Goal: Task Accomplishment & Management: Complete application form

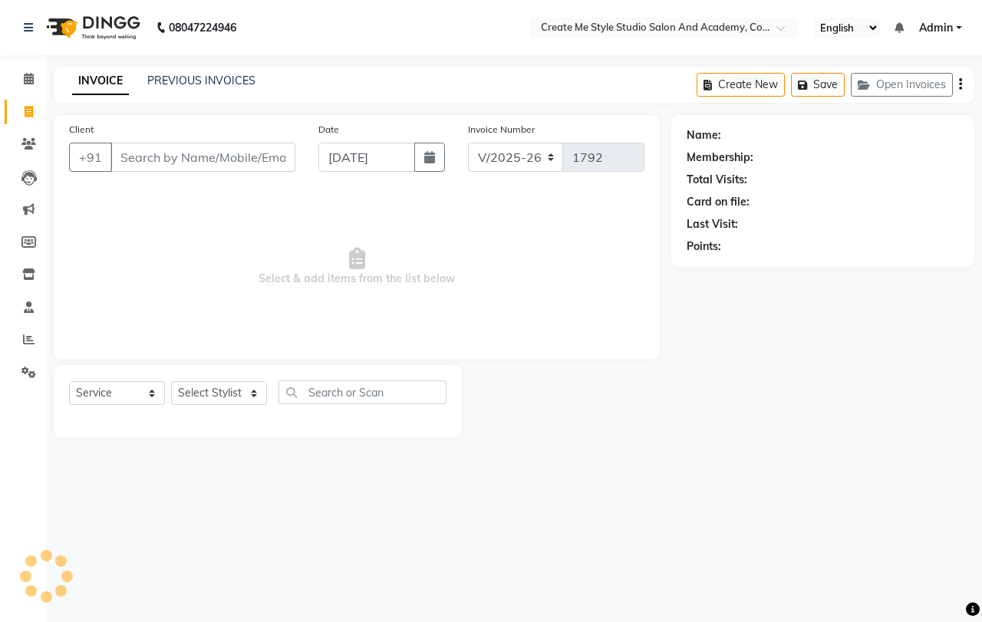
select select "8253"
select select "service"
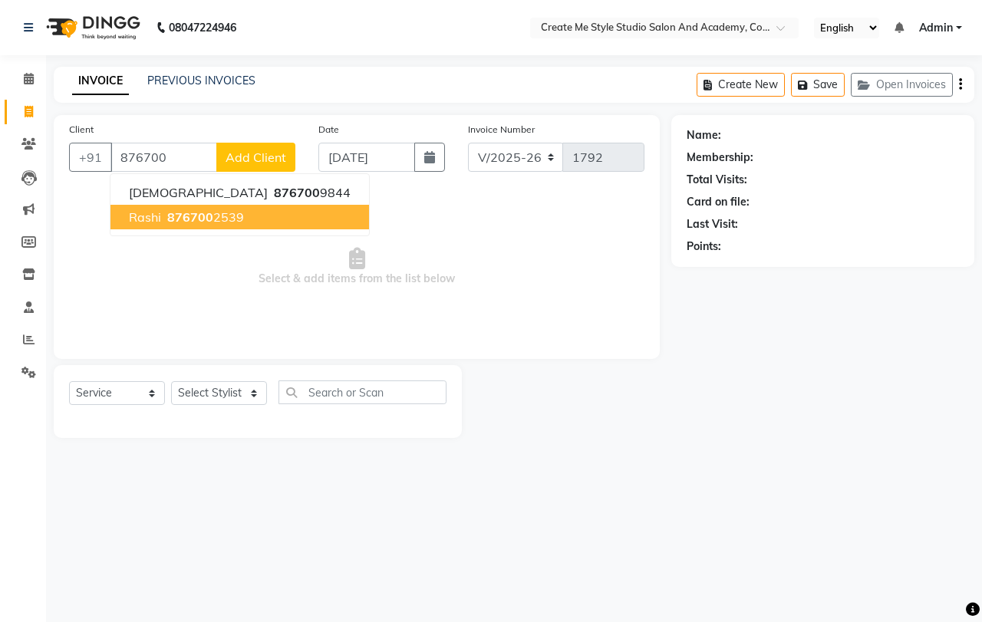
click at [176, 218] on span "876700" at bounding box center [190, 216] width 46 height 15
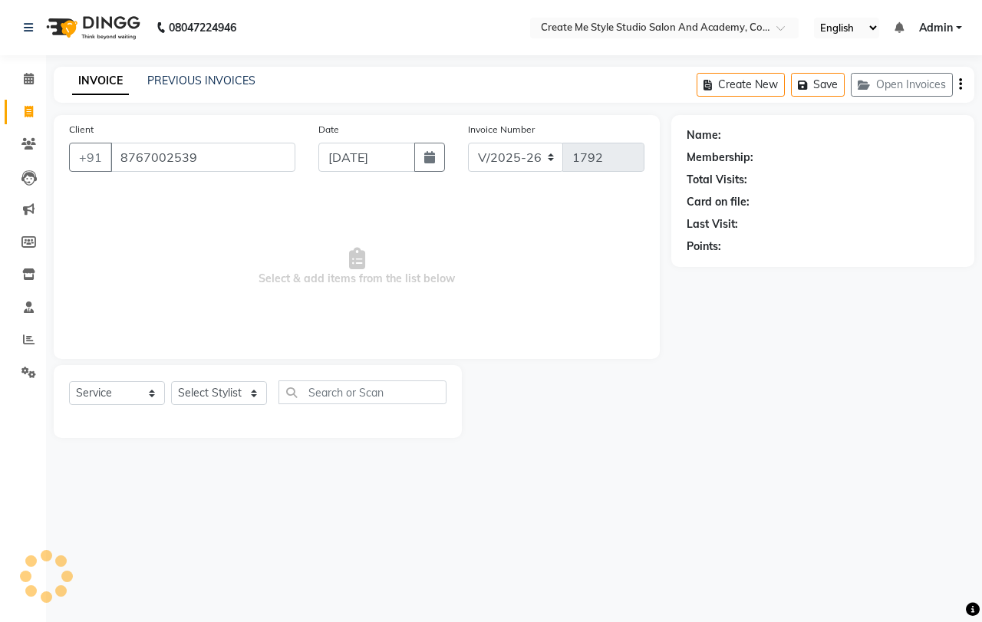
type input "8767002539"
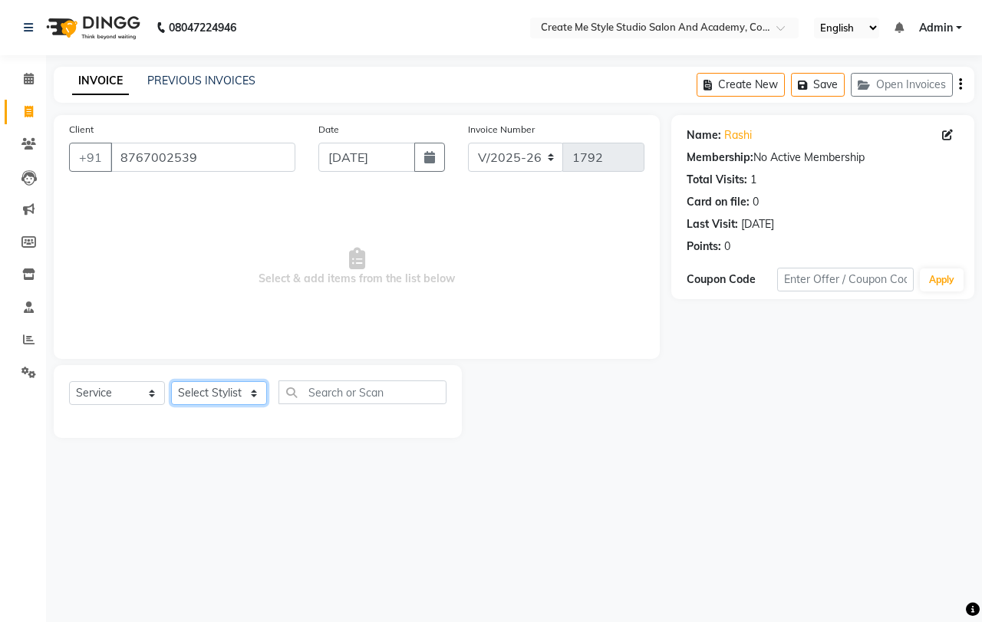
click at [255, 397] on select "Select Stylist [PERSON_NAME] sir Archana.B mam Archana.S mam TS [PERSON_NAME] m…" at bounding box center [219, 393] width 96 height 24
select select "79117"
click at [171, 381] on select "Select Stylist [PERSON_NAME] sir Archana.B mam Archana.S mam TS [PERSON_NAME] m…" at bounding box center [219, 393] width 96 height 24
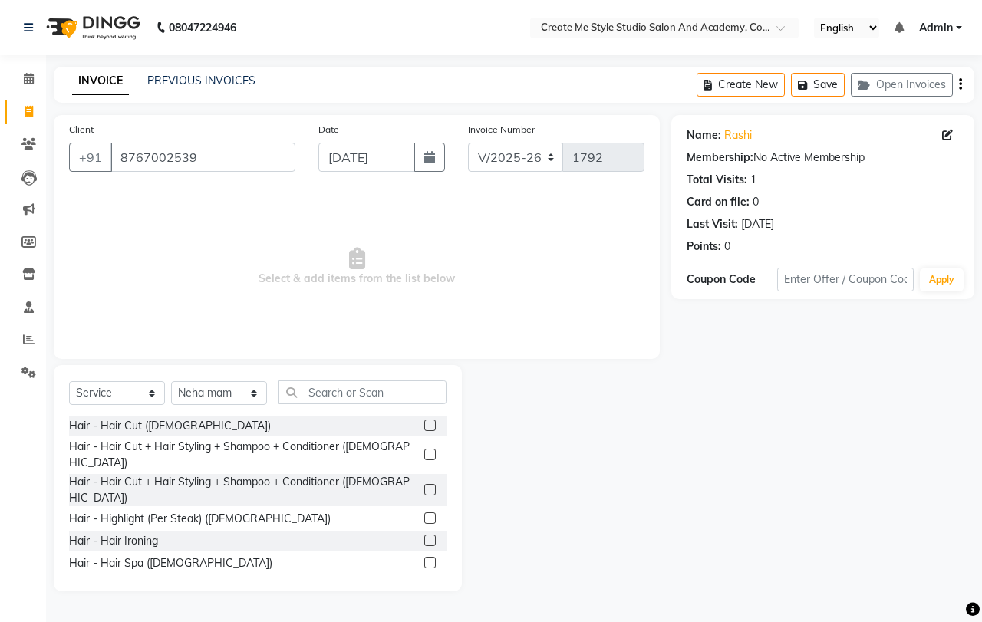
click at [424, 484] on label at bounding box center [430, 490] width 12 height 12
click at [424, 485] on input "checkbox" at bounding box center [429, 490] width 10 height 10
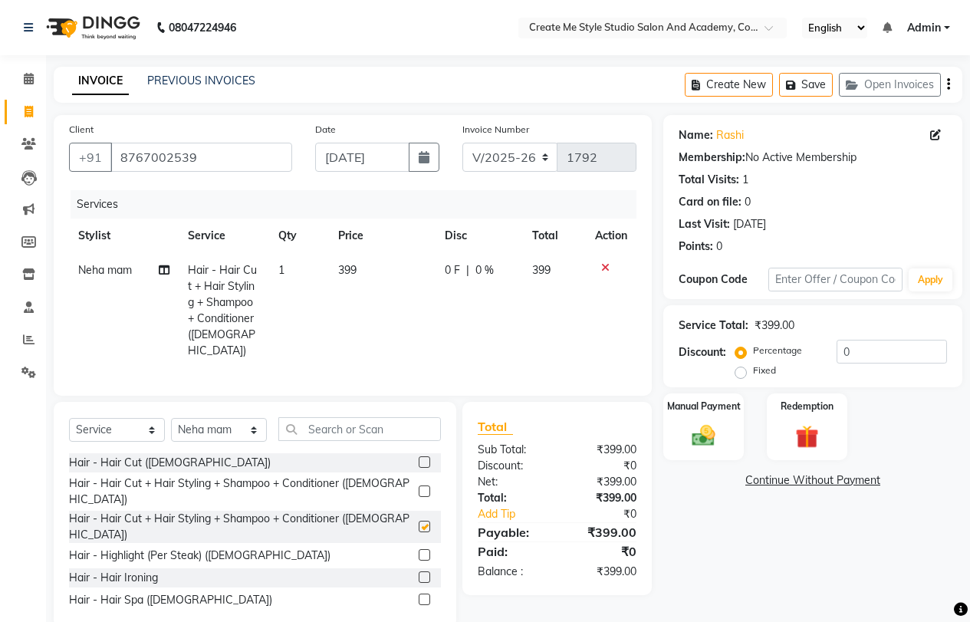
checkbox input "false"
click at [372, 278] on td "399" at bounding box center [382, 310] width 107 height 115
select select "79117"
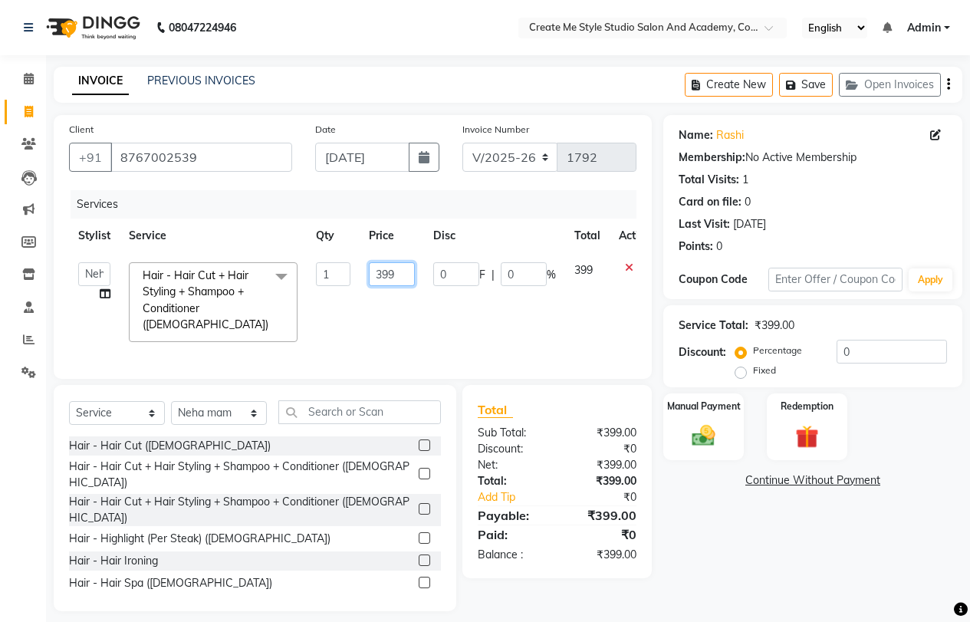
click at [399, 275] on input "399" at bounding box center [392, 274] width 46 height 24
type input "3"
type input "200"
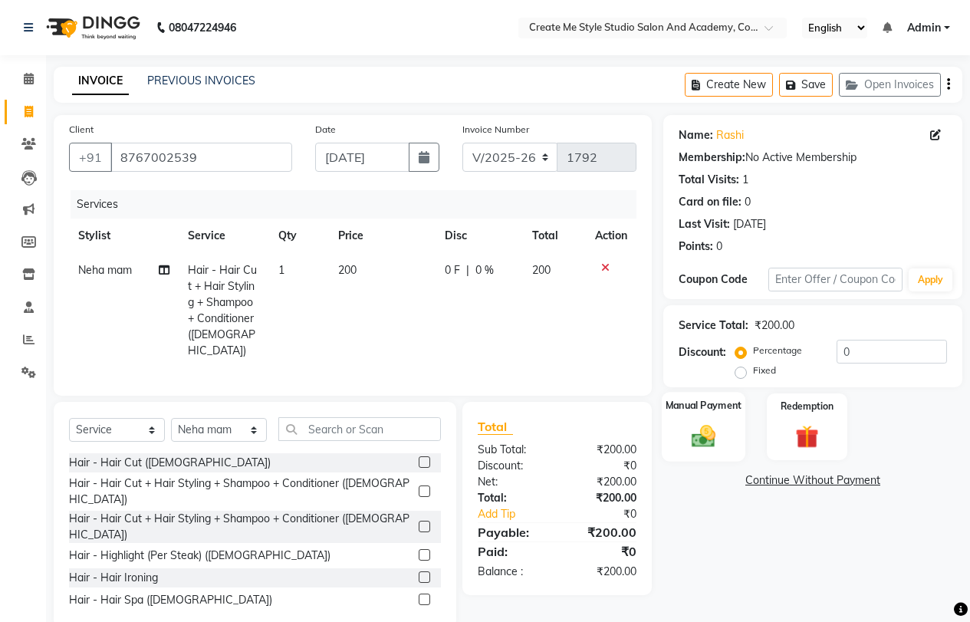
click at [703, 439] on img at bounding box center [703, 436] width 39 height 28
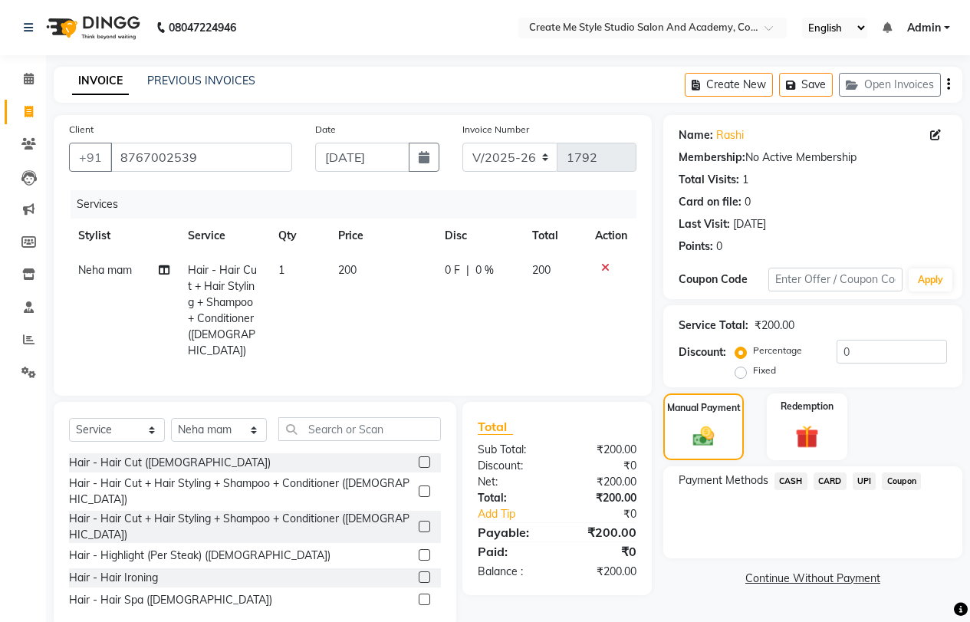
click at [866, 479] on span "UPI" at bounding box center [865, 481] width 24 height 18
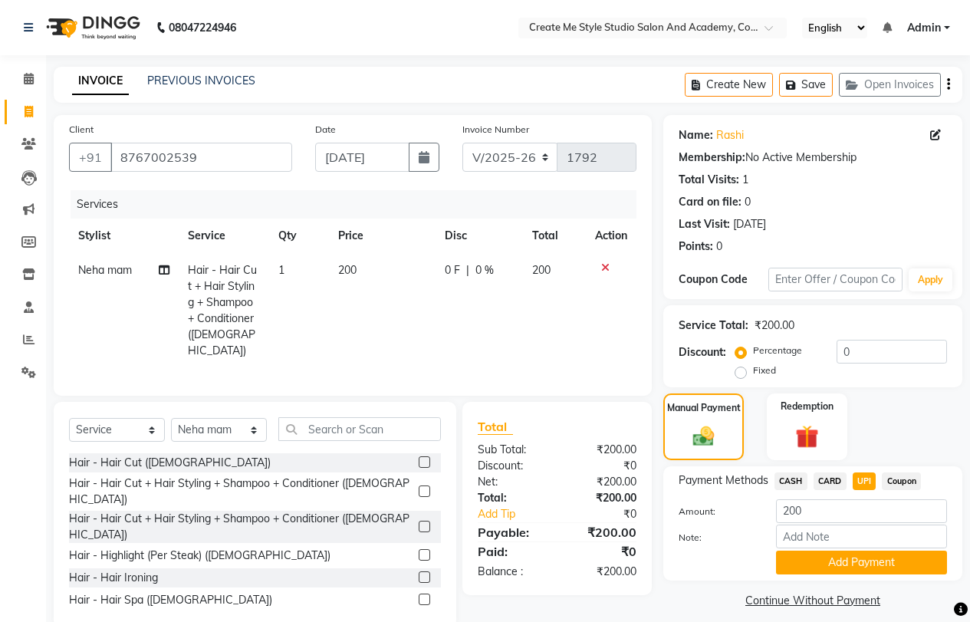
click at [857, 563] on button "Add Payment" at bounding box center [861, 563] width 171 height 24
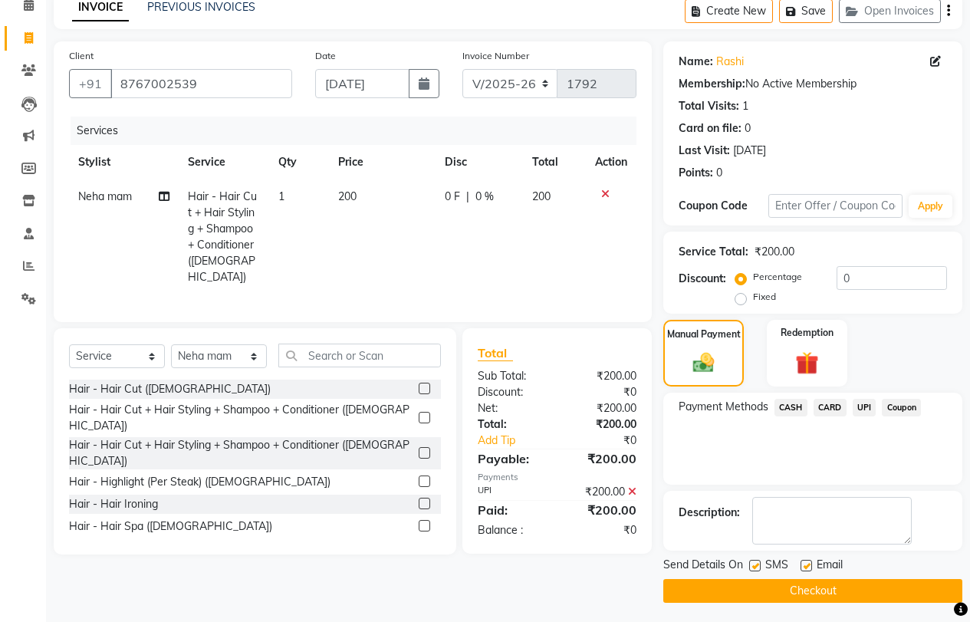
scroll to position [77, 0]
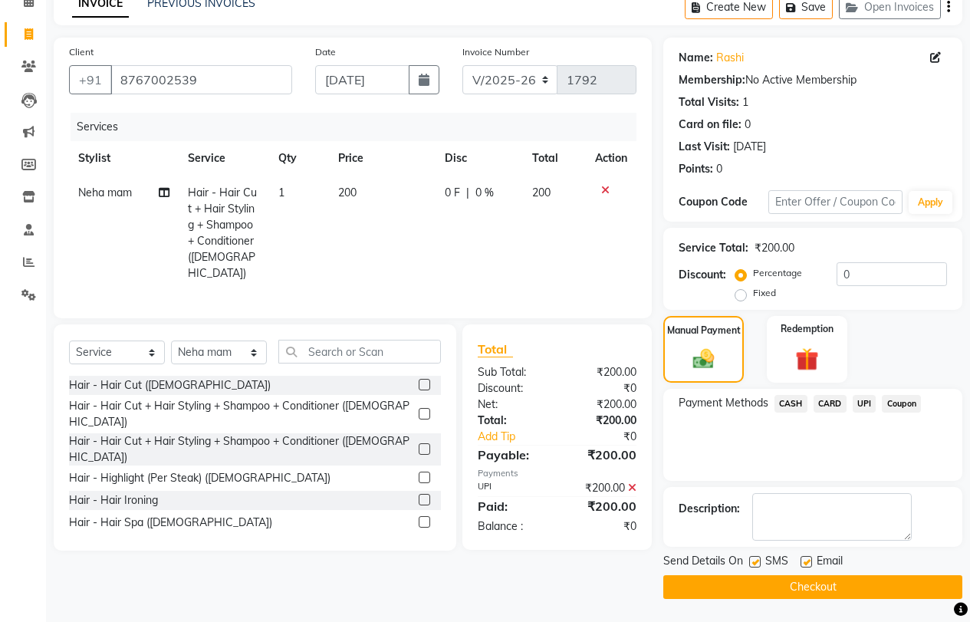
click at [802, 586] on button "Checkout" at bounding box center [812, 587] width 299 height 24
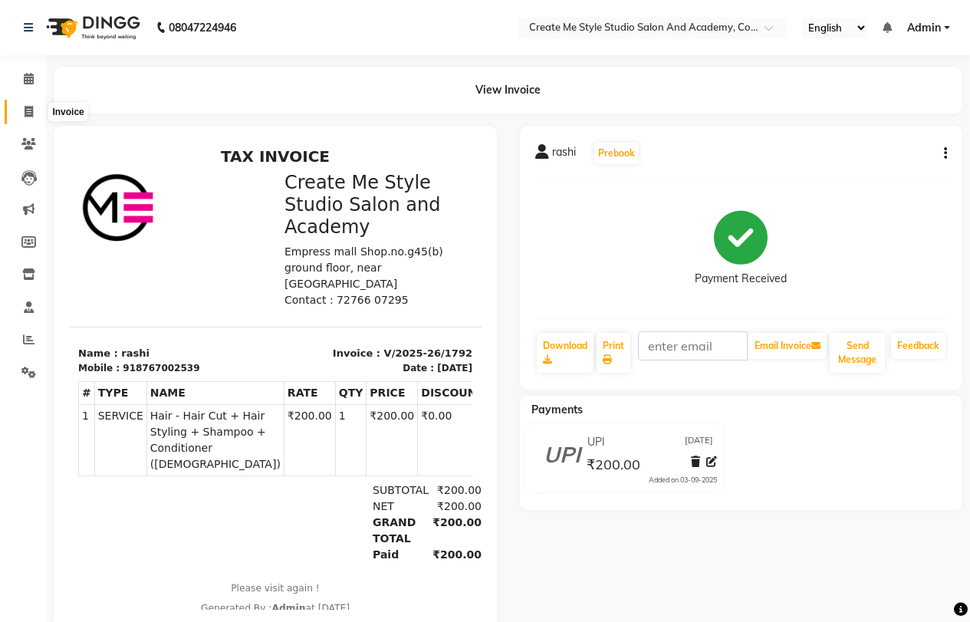
click at [33, 117] on span at bounding box center [28, 113] width 27 height 18
select select "service"
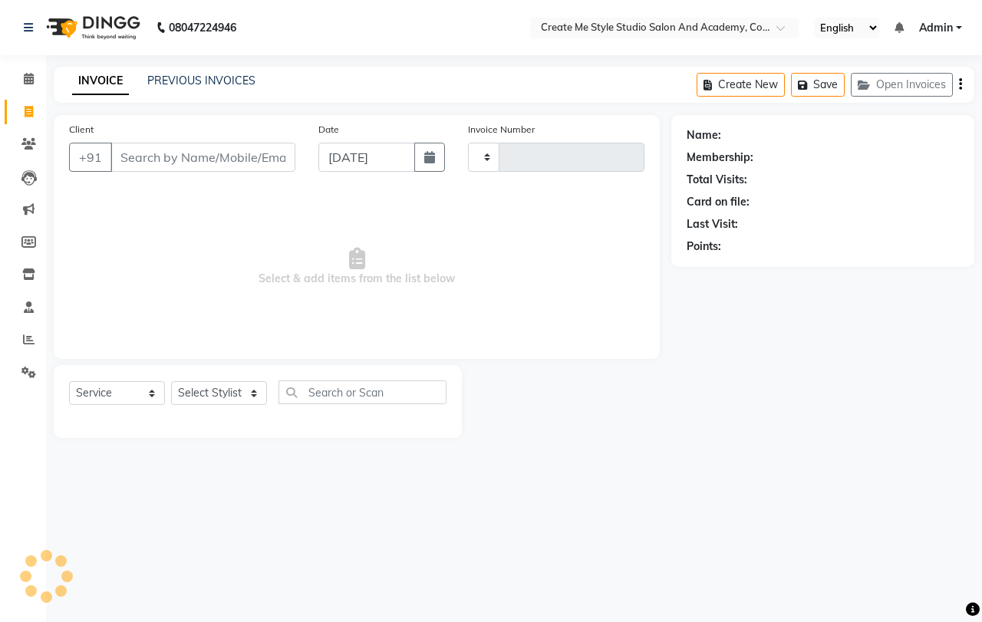
type input "1793"
select select "8253"
click at [232, 79] on link "PREVIOUS INVOICES" at bounding box center [201, 81] width 108 height 14
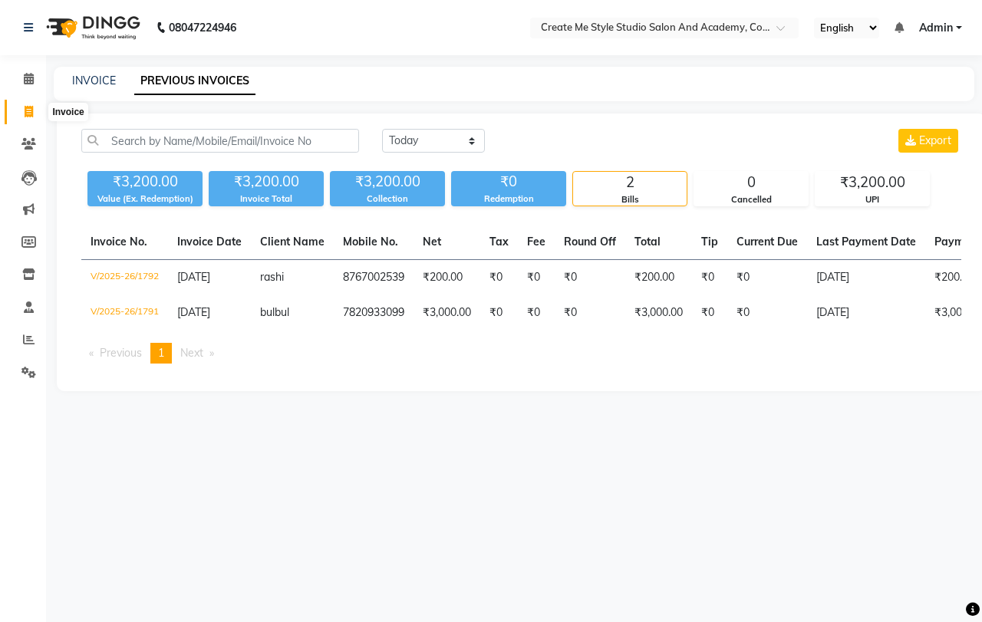
click at [29, 106] on icon at bounding box center [29, 112] width 8 height 12
select select "service"
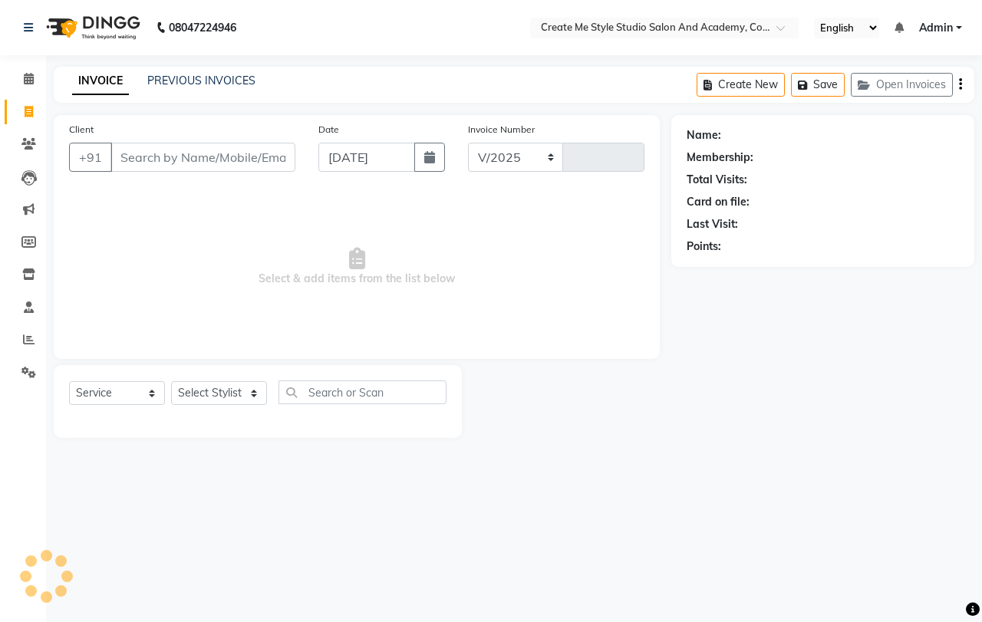
select select "8253"
type input "1793"
click at [179, 160] on input "Client" at bounding box center [202, 157] width 185 height 29
type input "7620580664"
click at [278, 167] on button "Add Client" at bounding box center [255, 157] width 79 height 29
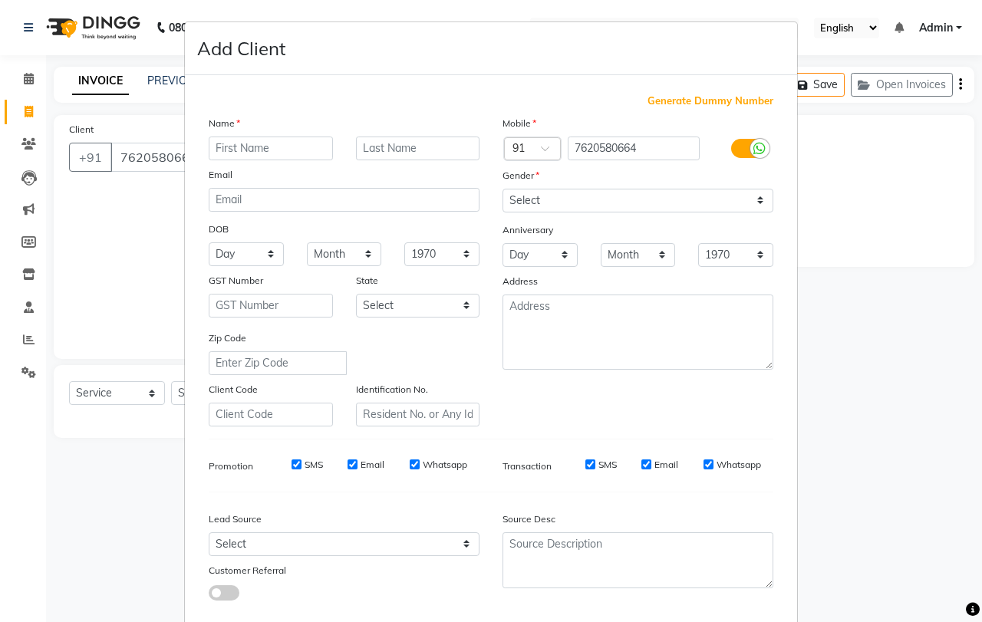
click at [278, 150] on input "text" at bounding box center [271, 149] width 124 height 24
type input "shalini"
click at [524, 204] on select "Select [DEMOGRAPHIC_DATA] [DEMOGRAPHIC_DATA] Other Prefer Not To Say" at bounding box center [637, 201] width 271 height 24
select select "[DEMOGRAPHIC_DATA]"
click at [502, 189] on select "Select [DEMOGRAPHIC_DATA] [DEMOGRAPHIC_DATA] Other Prefer Not To Say" at bounding box center [637, 201] width 271 height 24
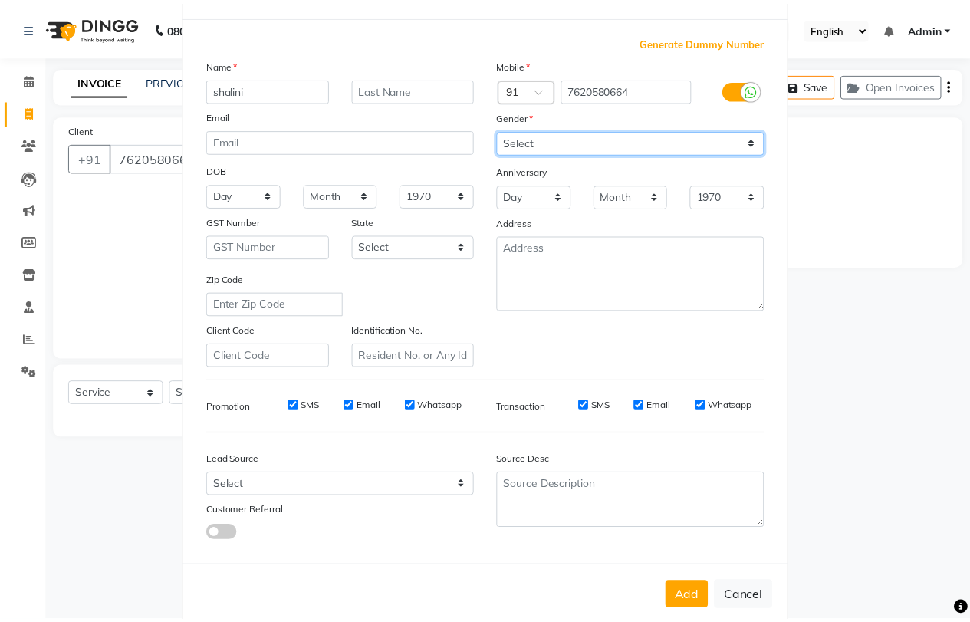
scroll to position [86, 0]
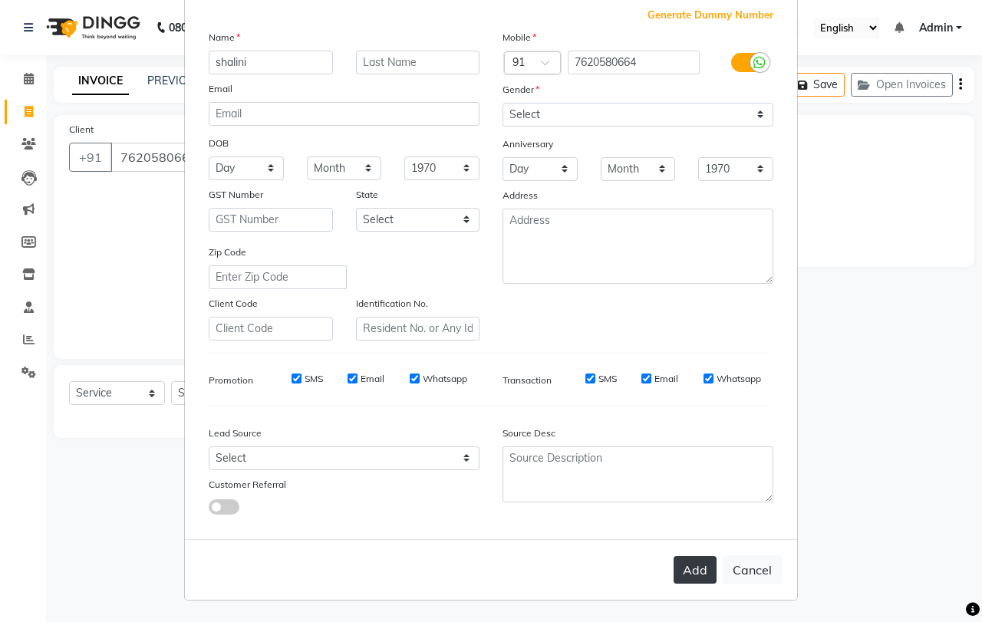
click at [699, 577] on button "Add" at bounding box center [694, 570] width 43 height 28
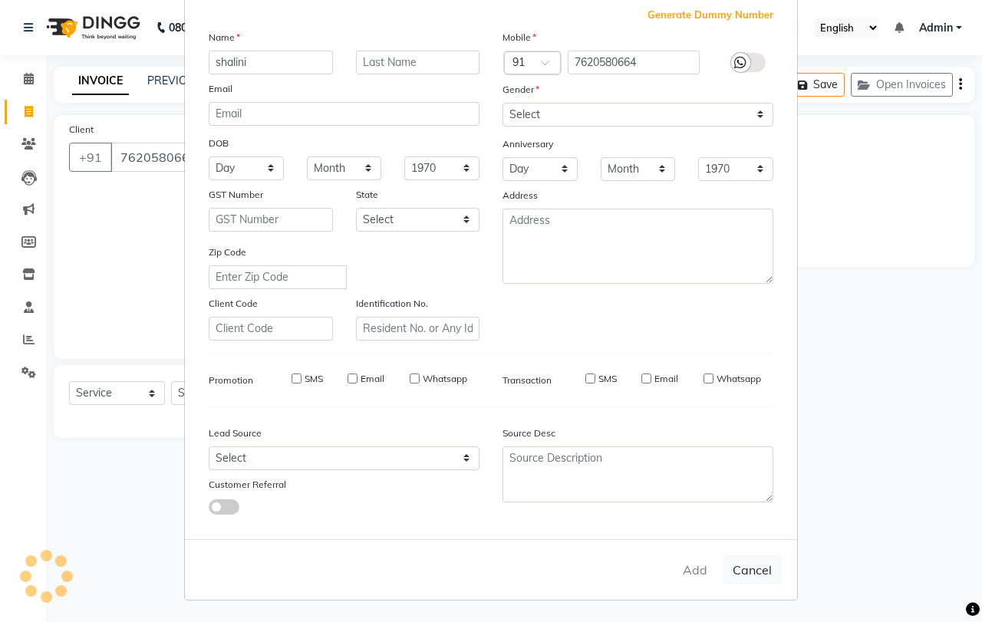
select select
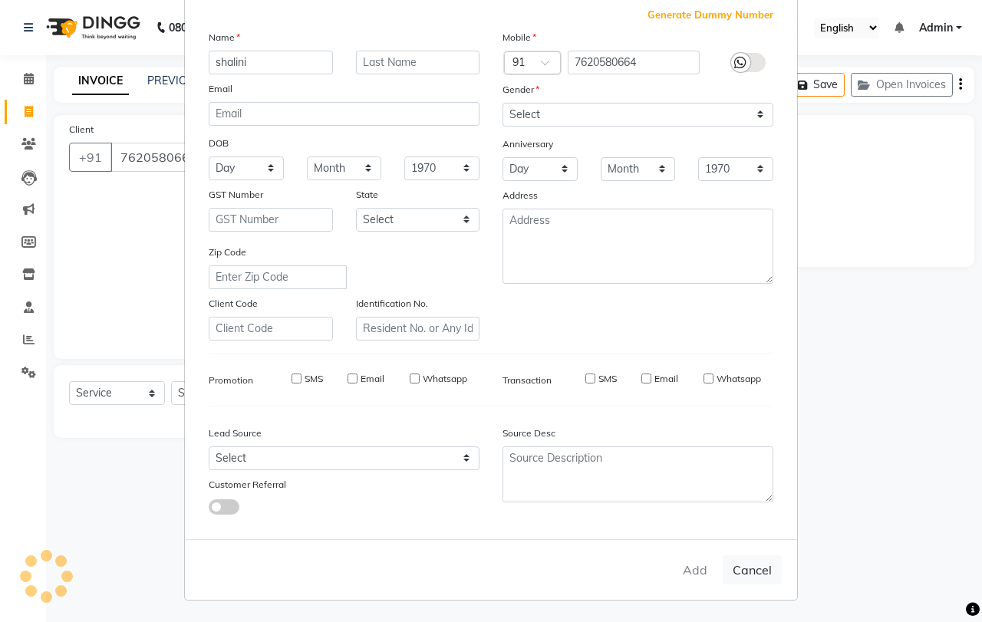
select select
checkbox input "false"
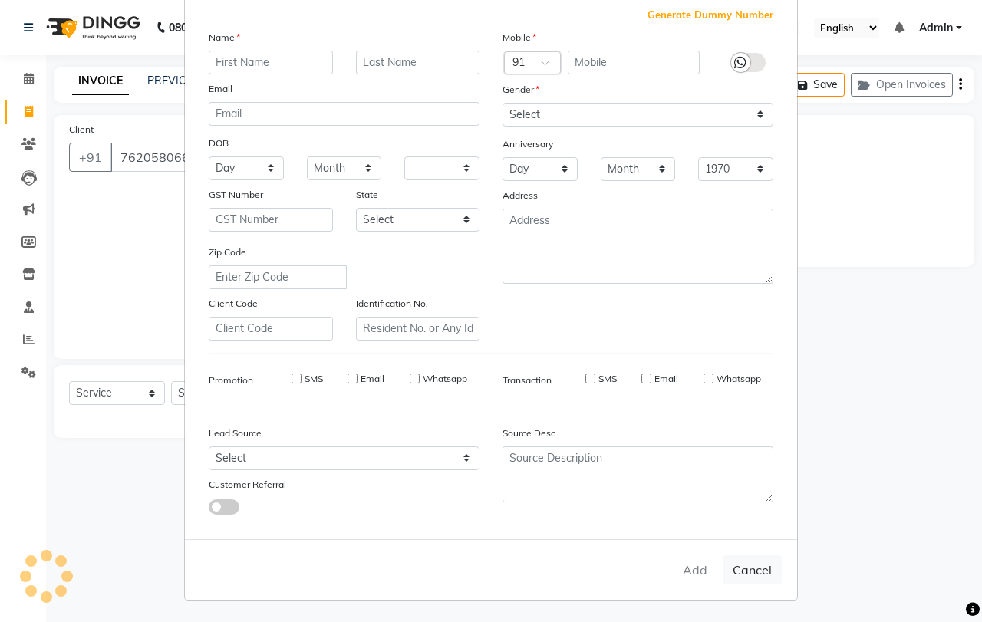
checkbox input "false"
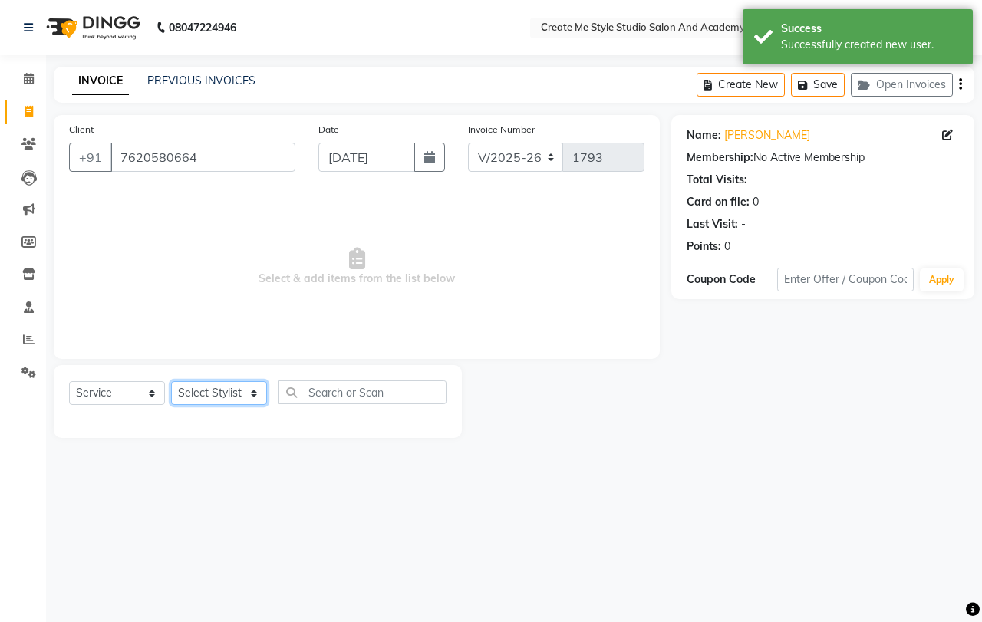
click at [210, 396] on select "Select Stylist [PERSON_NAME] sir Archana.B mam Archana.S mam TS [PERSON_NAME] m…" at bounding box center [219, 393] width 96 height 24
select select "79117"
click at [171, 381] on select "Select Stylist [PERSON_NAME] sir Archana.B mam Archana.S mam TS [PERSON_NAME] m…" at bounding box center [219, 393] width 96 height 24
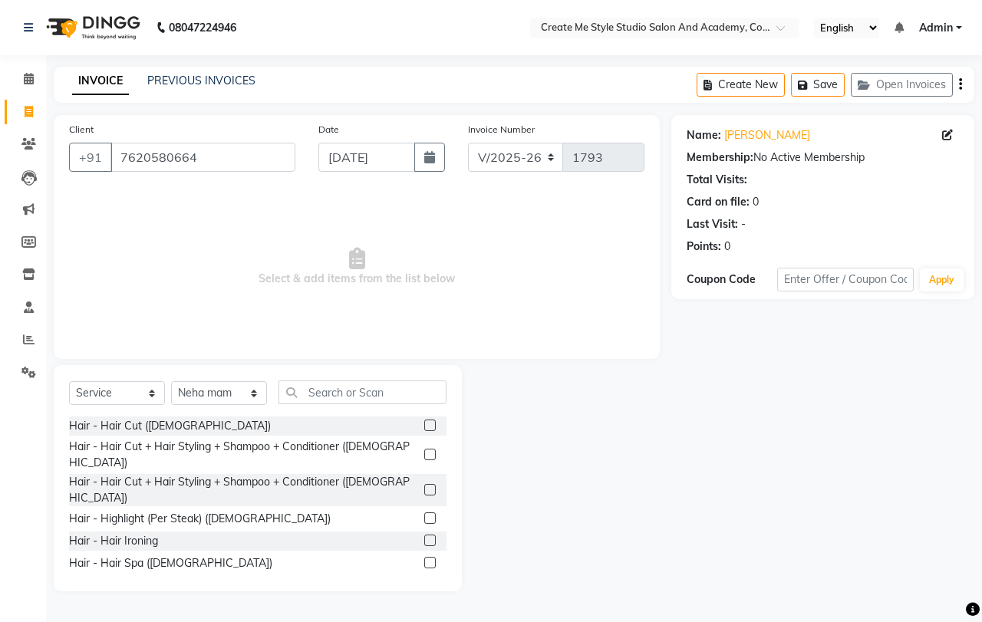
click at [424, 428] on label at bounding box center [430, 425] width 12 height 12
click at [424, 428] on input "checkbox" at bounding box center [429, 426] width 10 height 10
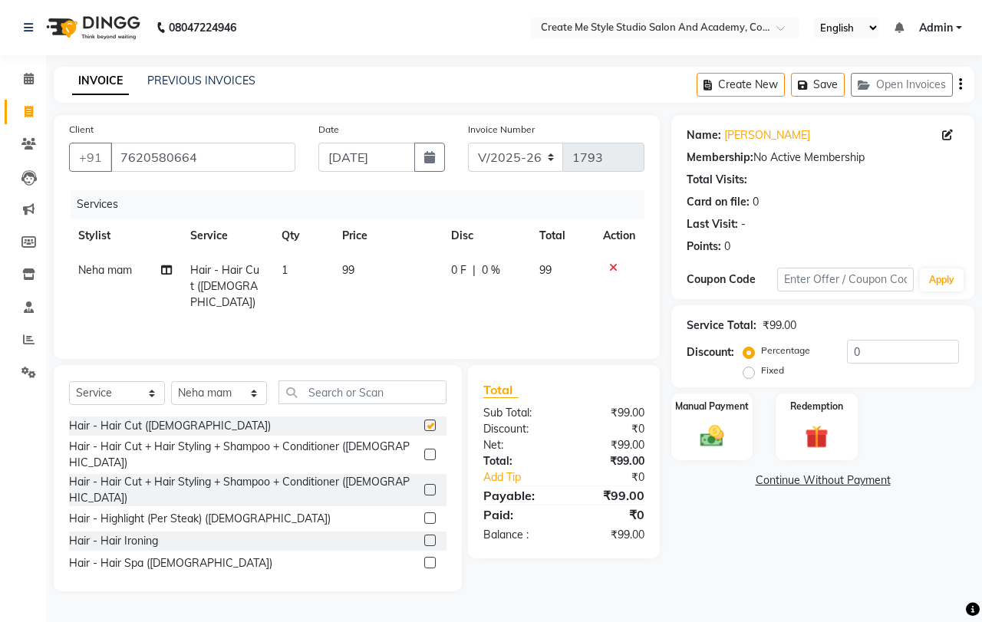
checkbox input "false"
click at [360, 269] on td "99" at bounding box center [387, 286] width 109 height 67
select select "79117"
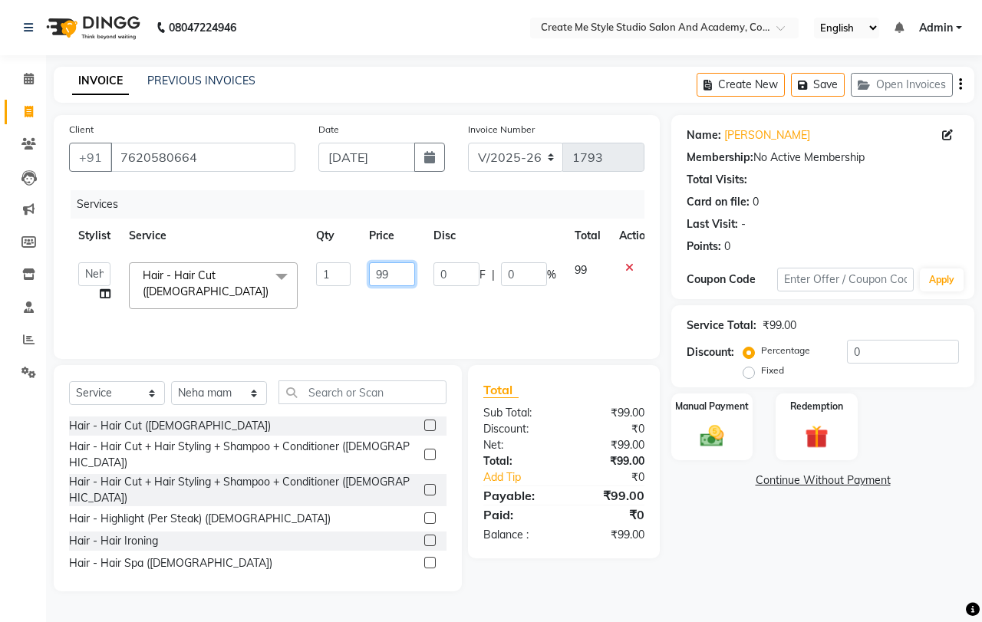
click at [392, 276] on input "99" at bounding box center [392, 274] width 46 height 24
type input "9"
type input "100"
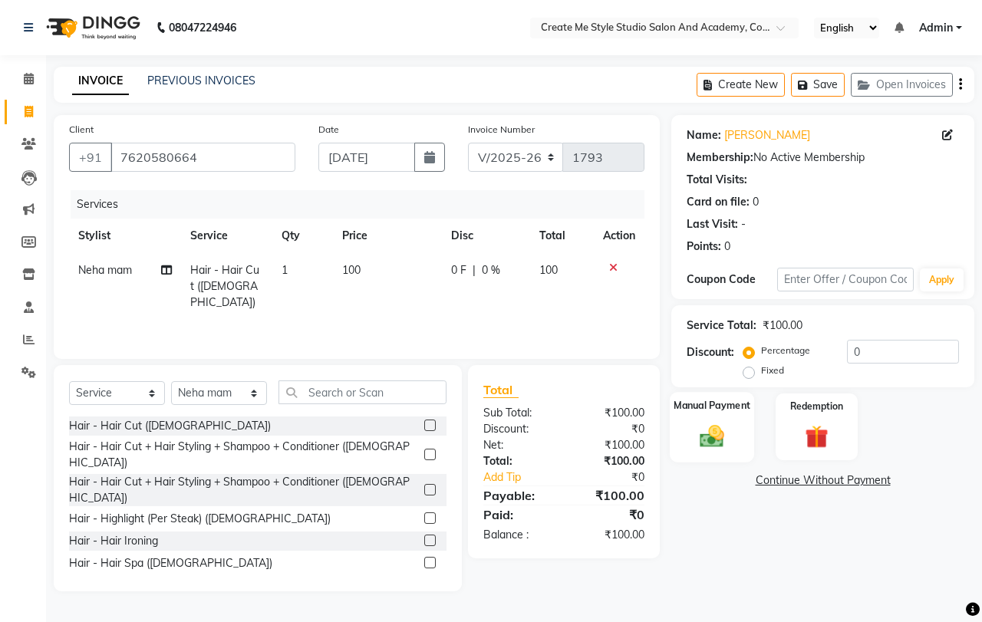
click at [709, 429] on img at bounding box center [712, 436] width 40 height 28
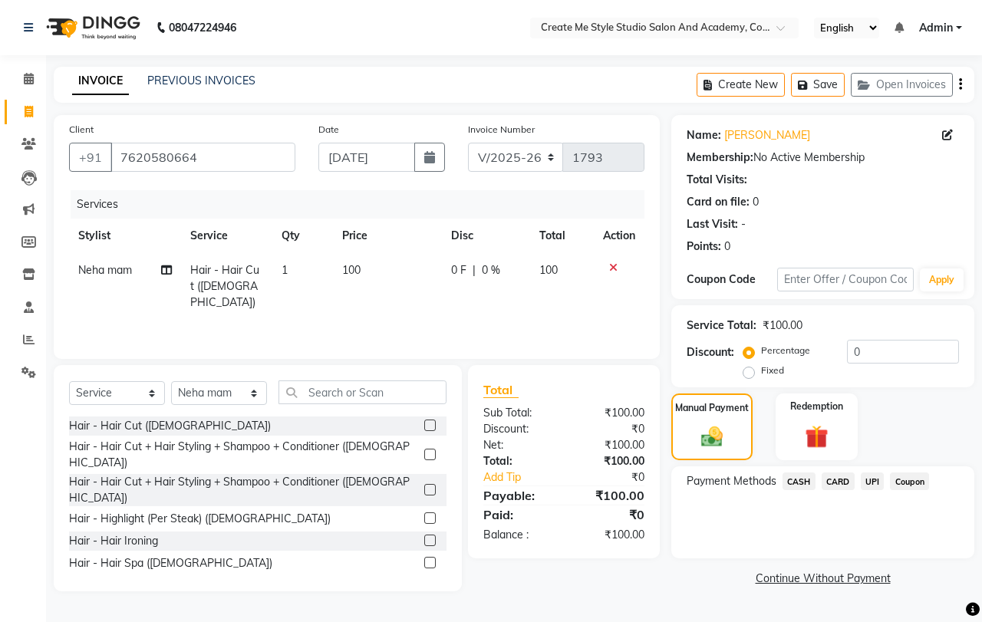
click at [804, 475] on span "CASH" at bounding box center [798, 481] width 33 height 18
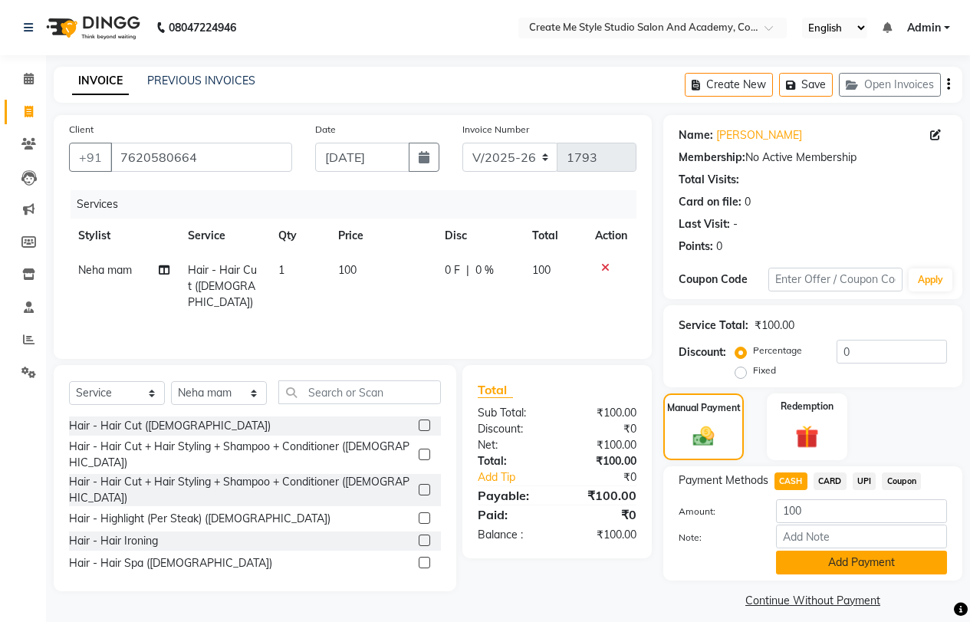
click at [799, 562] on button "Add Payment" at bounding box center [861, 563] width 171 height 24
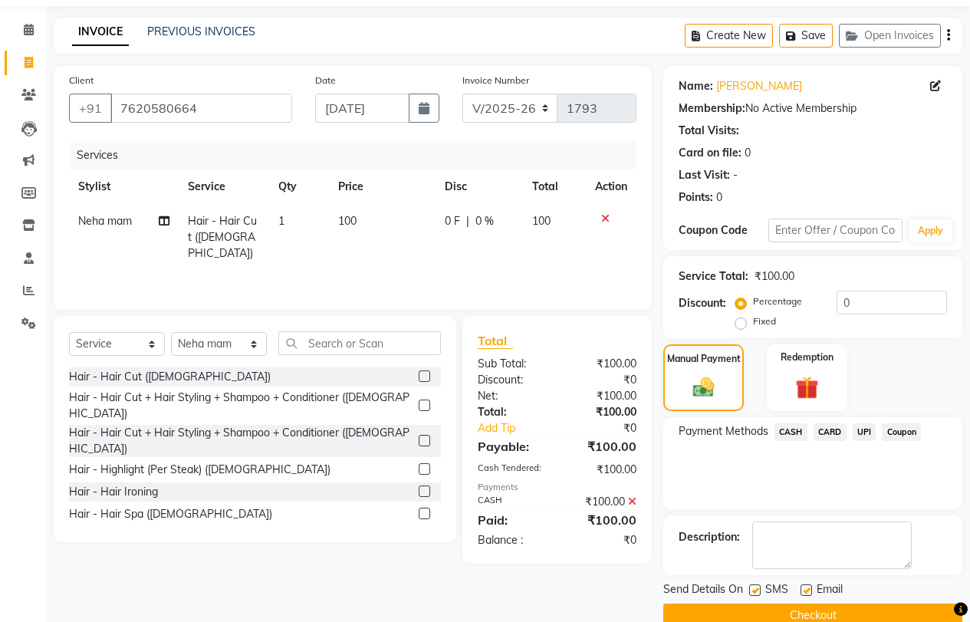
scroll to position [77, 0]
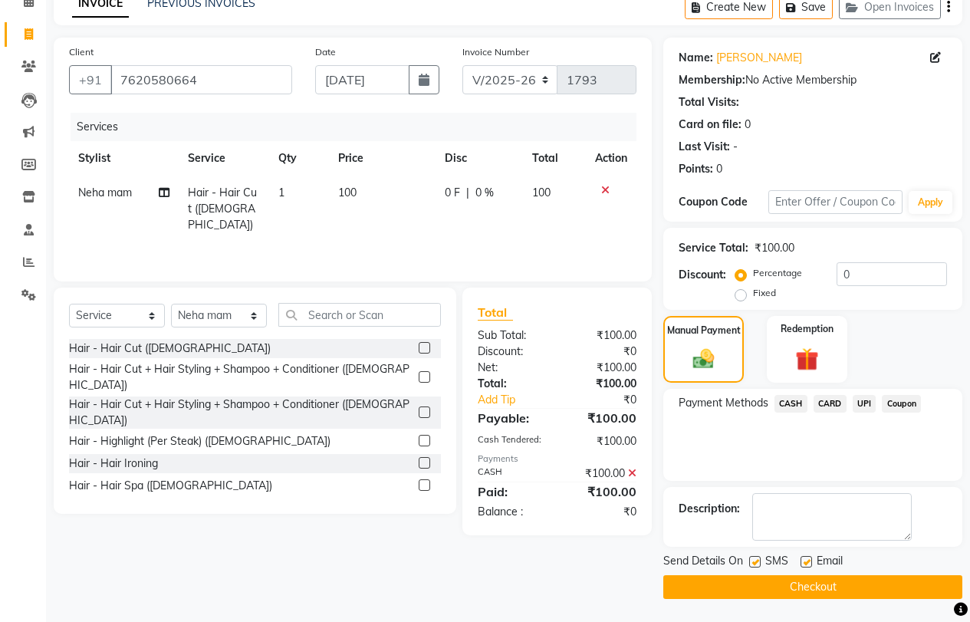
click at [783, 588] on button "Checkout" at bounding box center [812, 587] width 299 height 24
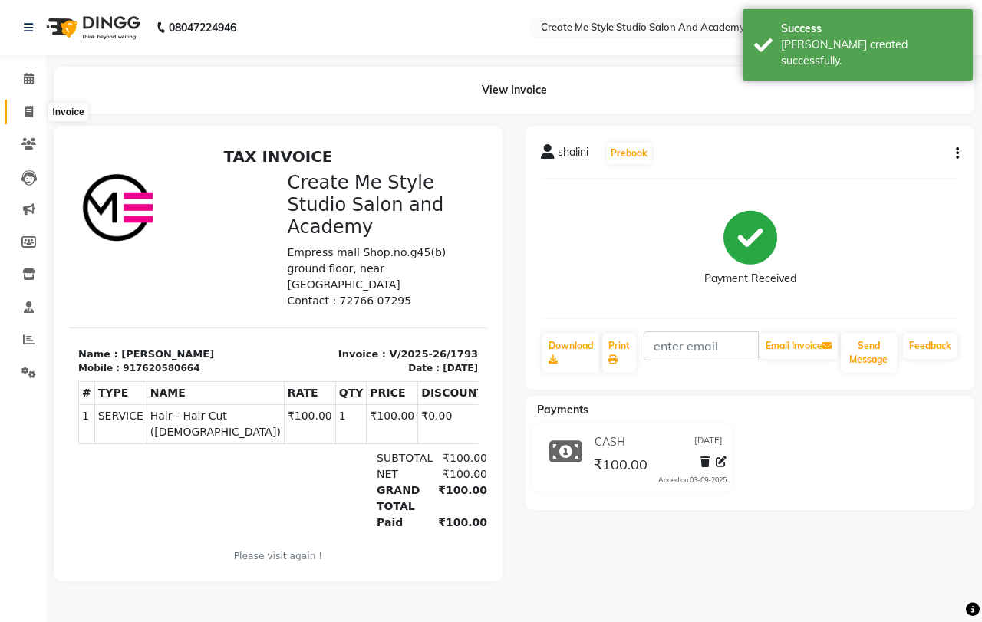
click at [29, 113] on icon at bounding box center [29, 112] width 8 height 12
select select "service"
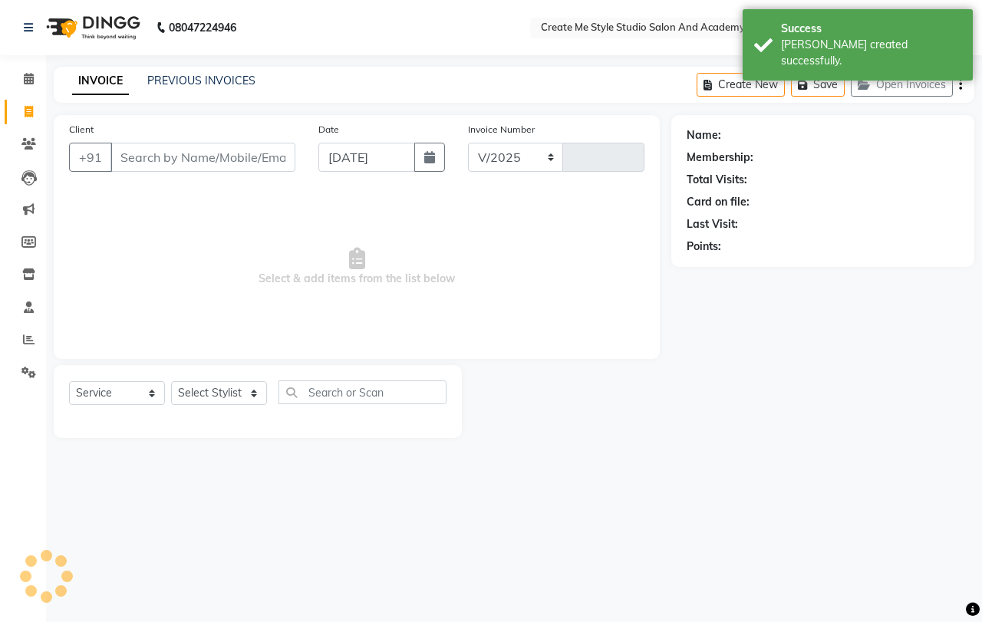
select select "8253"
type input "1794"
click at [209, 163] on input "Client" at bounding box center [202, 157] width 185 height 29
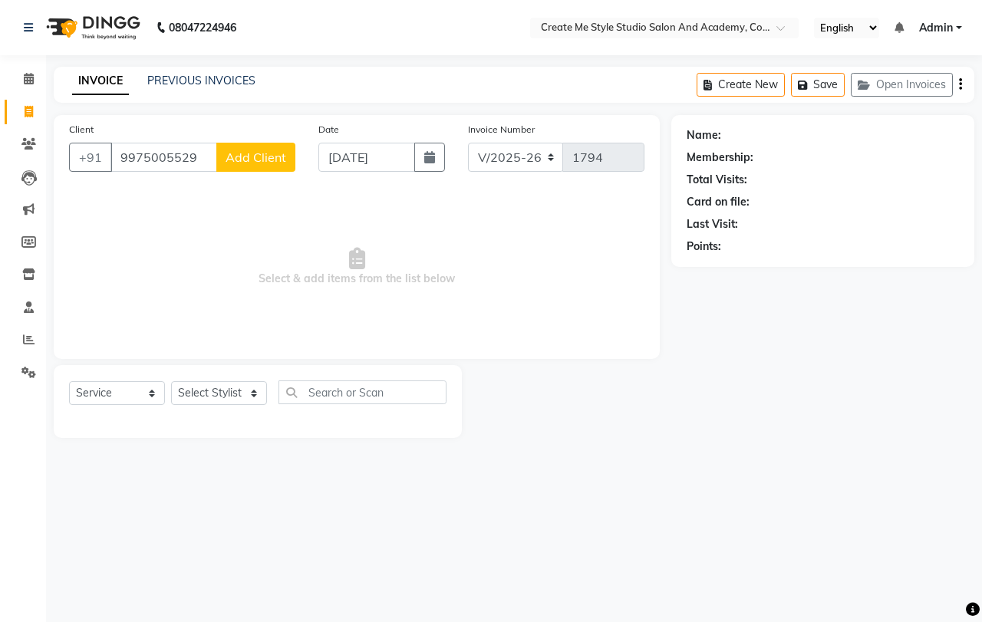
type input "9975005529"
click at [248, 158] on span "Add Client" at bounding box center [255, 157] width 61 height 15
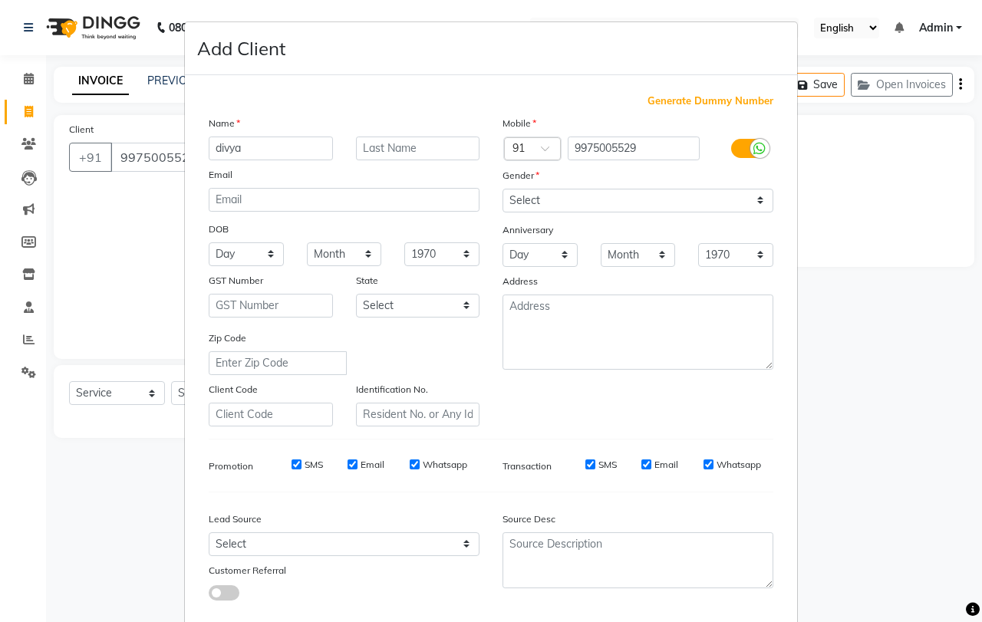
type input "divya"
click at [620, 196] on select "Select [DEMOGRAPHIC_DATA] [DEMOGRAPHIC_DATA] Other Prefer Not To Say" at bounding box center [637, 201] width 271 height 24
select select "[DEMOGRAPHIC_DATA]"
click at [502, 189] on select "Select [DEMOGRAPHIC_DATA] [DEMOGRAPHIC_DATA] Other Prefer Not To Say" at bounding box center [637, 201] width 271 height 24
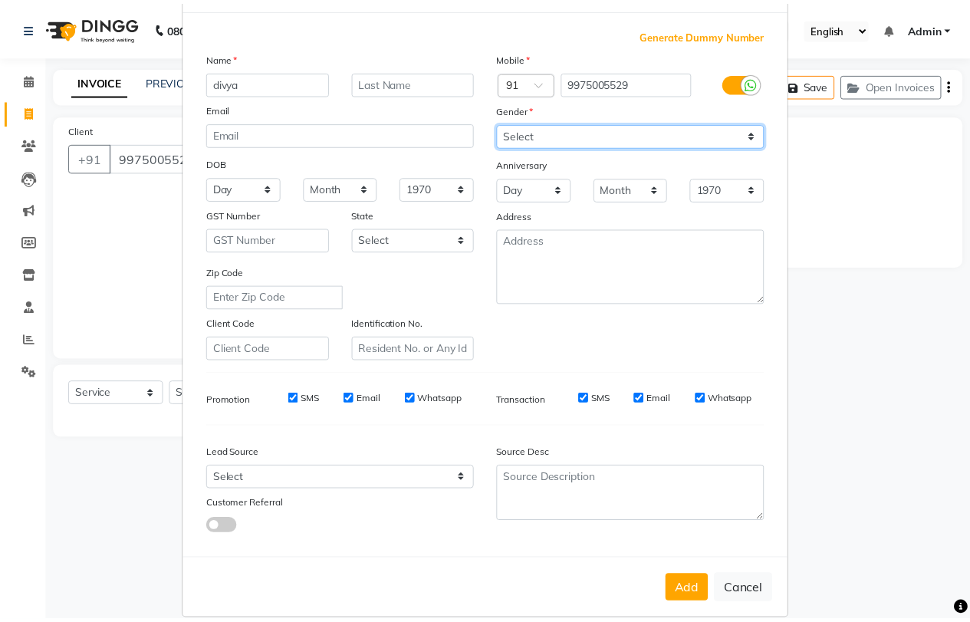
scroll to position [86, 0]
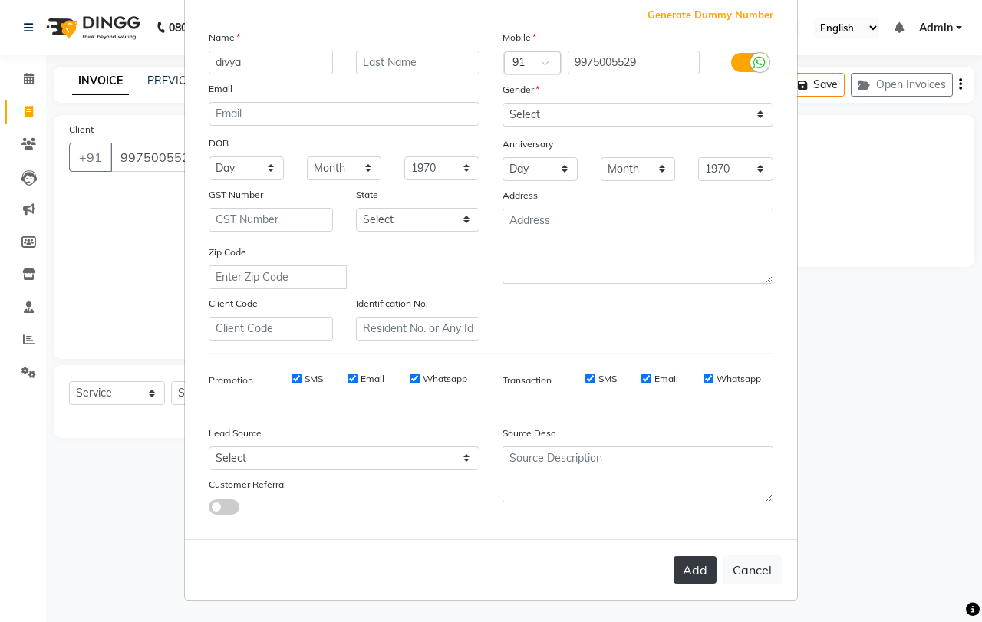
click at [691, 561] on button "Add" at bounding box center [694, 570] width 43 height 28
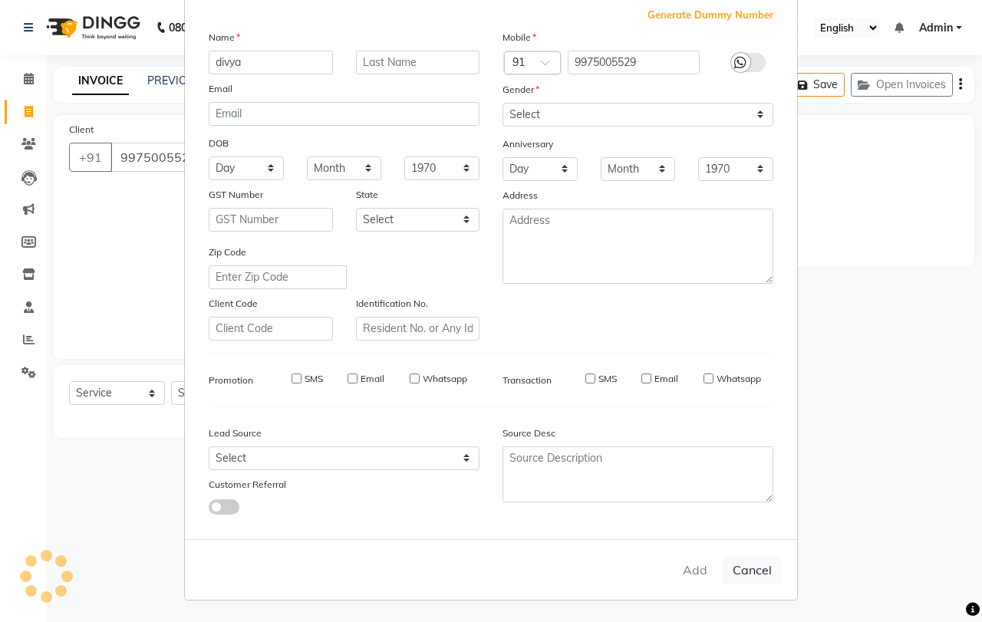
select select
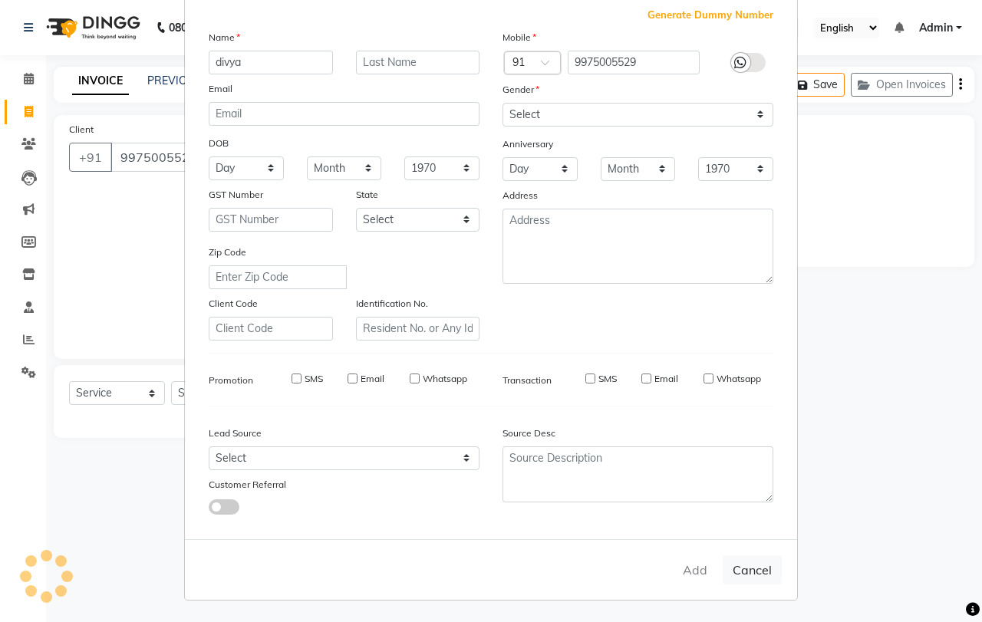
select select
checkbox input "false"
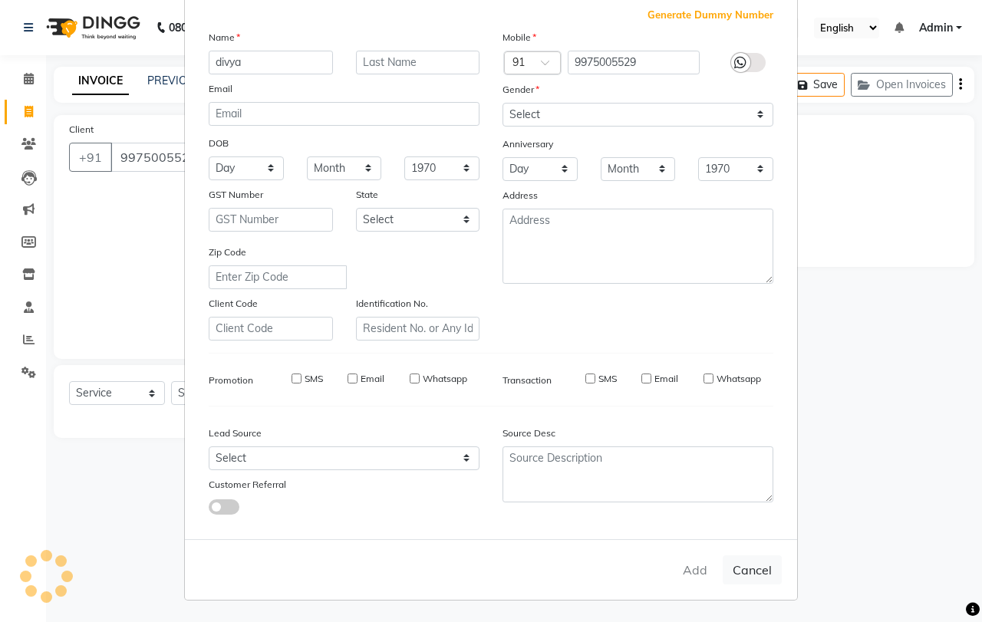
checkbox input "false"
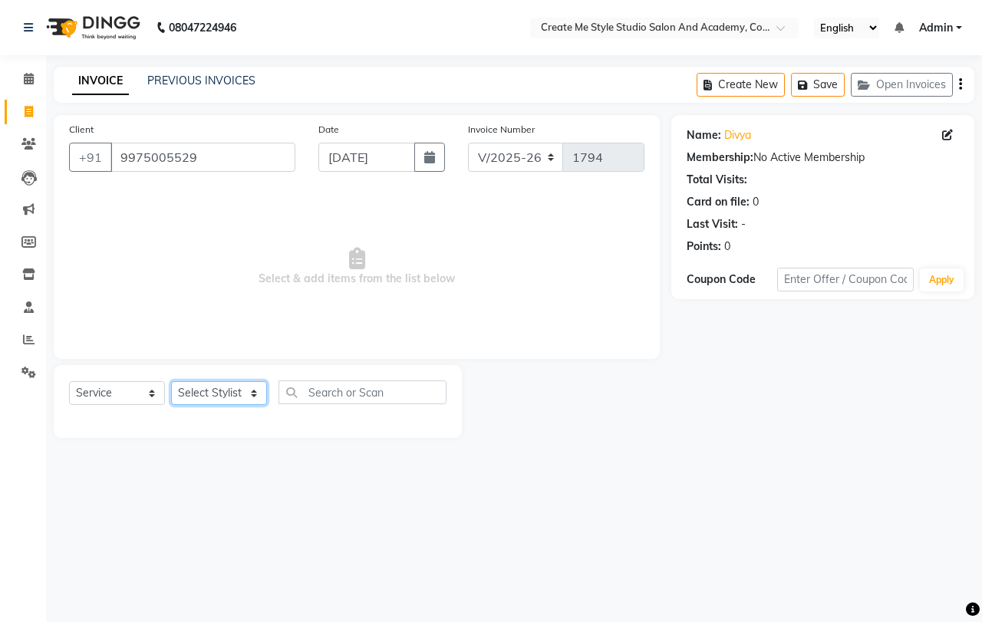
click at [226, 396] on select "Select Stylist [PERSON_NAME] sir Archana.B mam Archana.S mam TS [PERSON_NAME] m…" at bounding box center [219, 393] width 96 height 24
select select "79117"
click at [171, 381] on select "Select Stylist [PERSON_NAME] sir Archana.B mam Archana.S mam TS [PERSON_NAME] m…" at bounding box center [219, 393] width 96 height 24
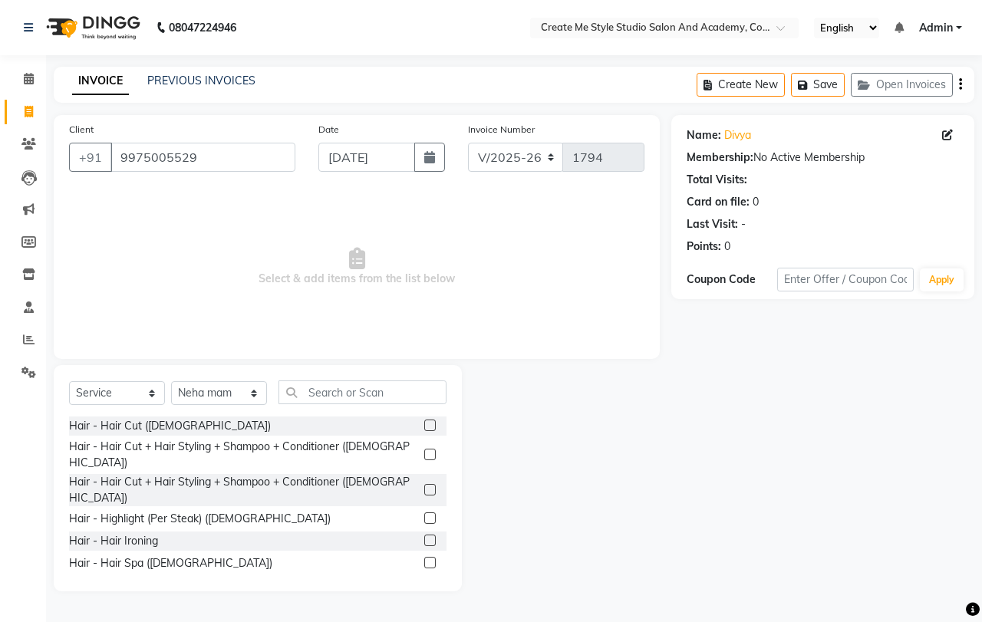
click at [424, 484] on label at bounding box center [430, 490] width 12 height 12
click at [424, 485] on input "checkbox" at bounding box center [429, 490] width 10 height 10
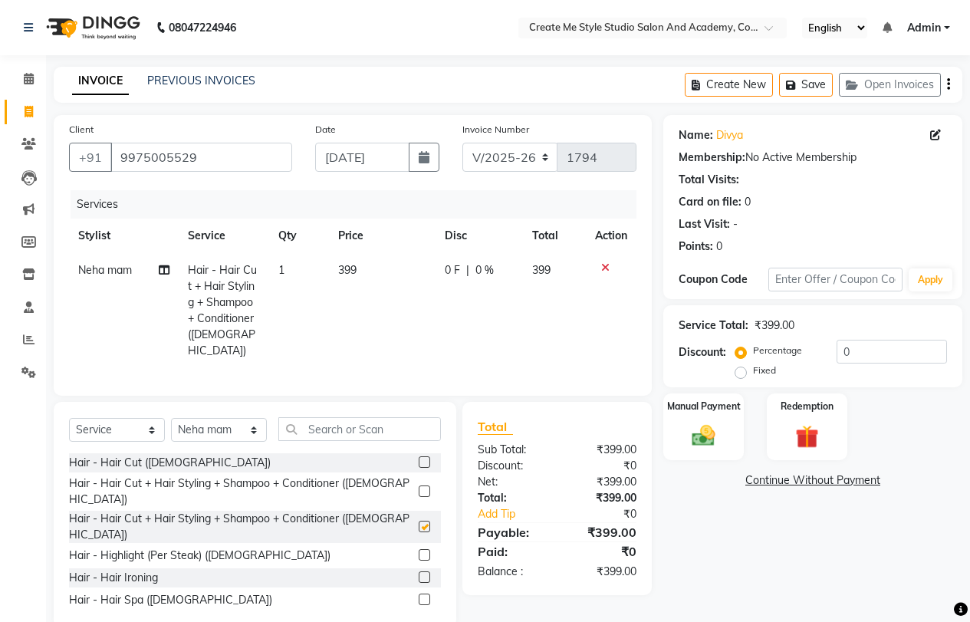
checkbox input "false"
click at [360, 277] on td "399" at bounding box center [382, 310] width 107 height 115
select select "79117"
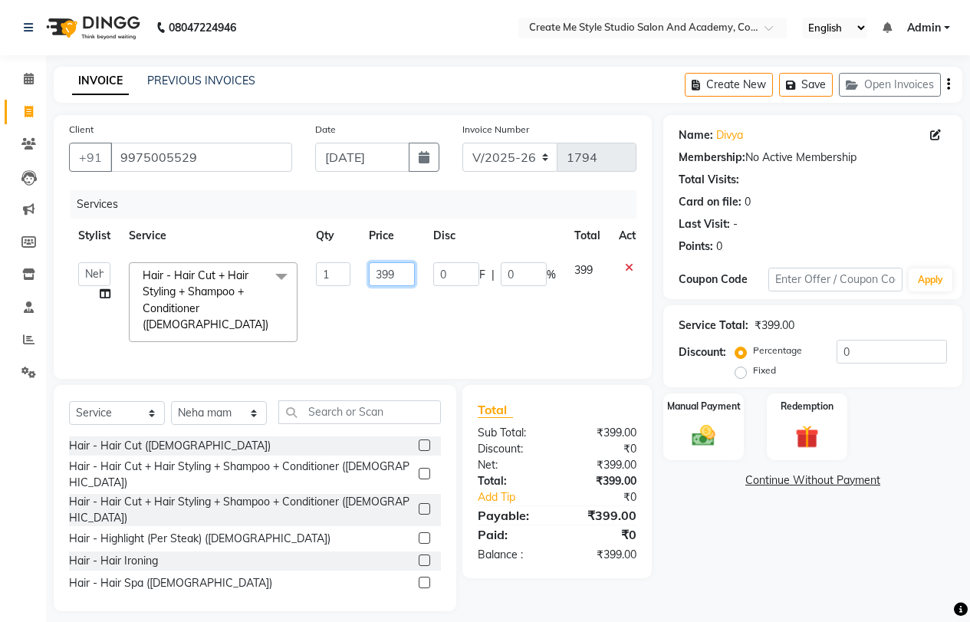
click at [406, 275] on input "399" at bounding box center [392, 274] width 46 height 24
type input "350"
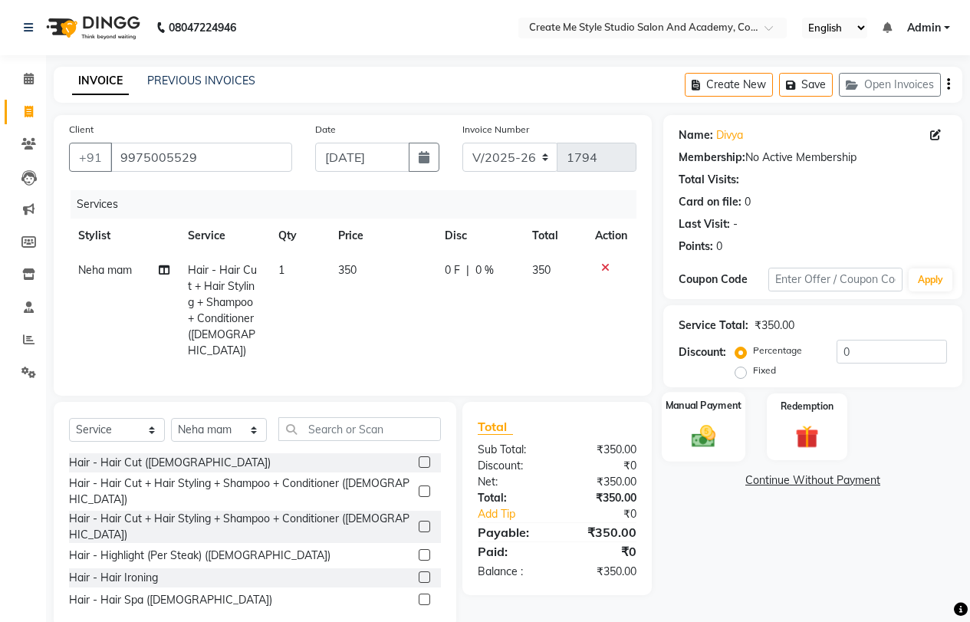
click at [682, 412] on label "Manual Payment" at bounding box center [704, 405] width 77 height 15
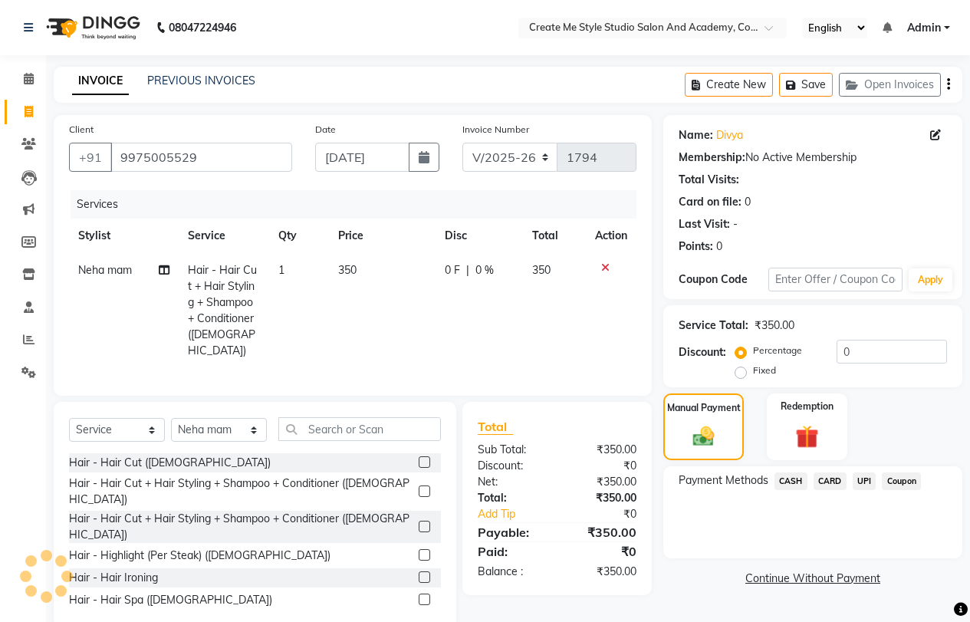
click at [867, 476] on span "UPI" at bounding box center [865, 481] width 24 height 18
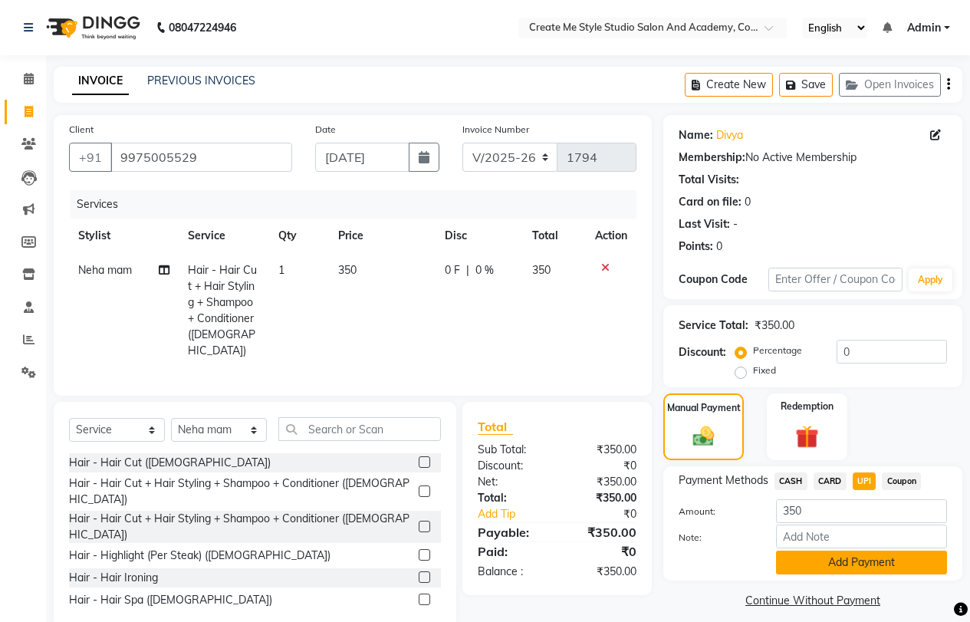
click at [831, 556] on button "Add Payment" at bounding box center [861, 563] width 171 height 24
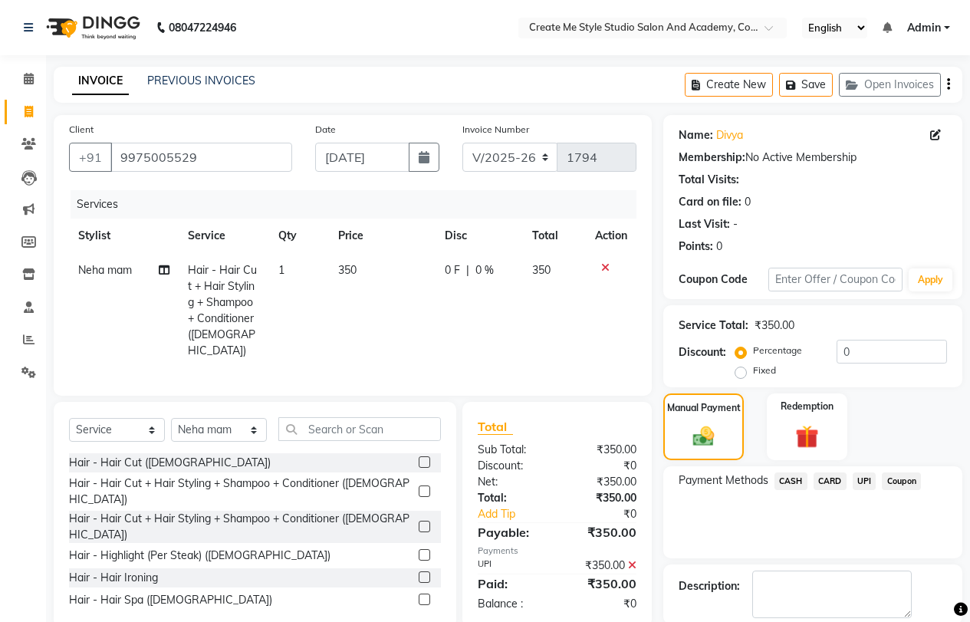
scroll to position [77, 0]
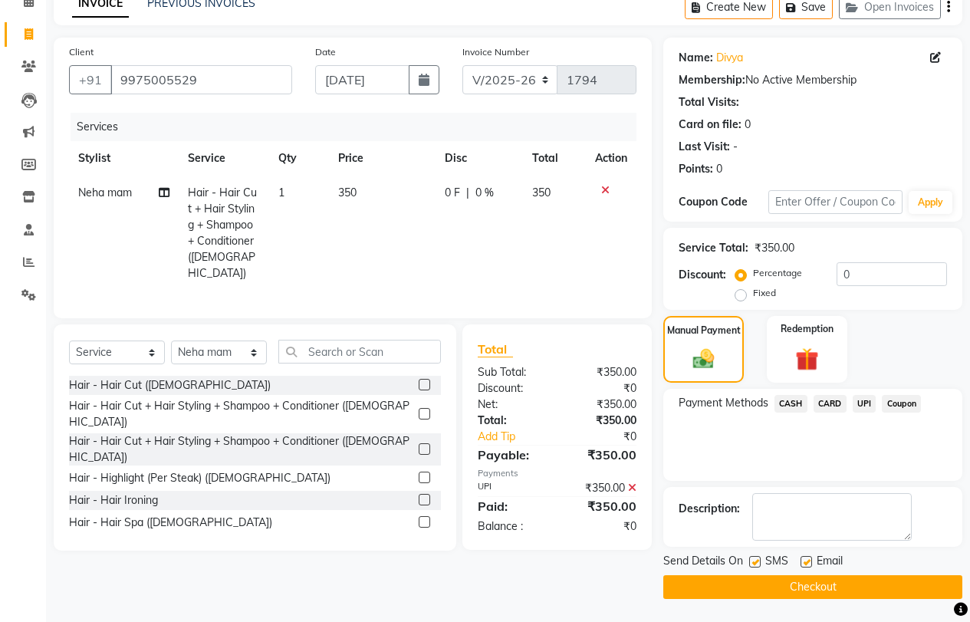
click at [770, 586] on button "Checkout" at bounding box center [812, 587] width 299 height 24
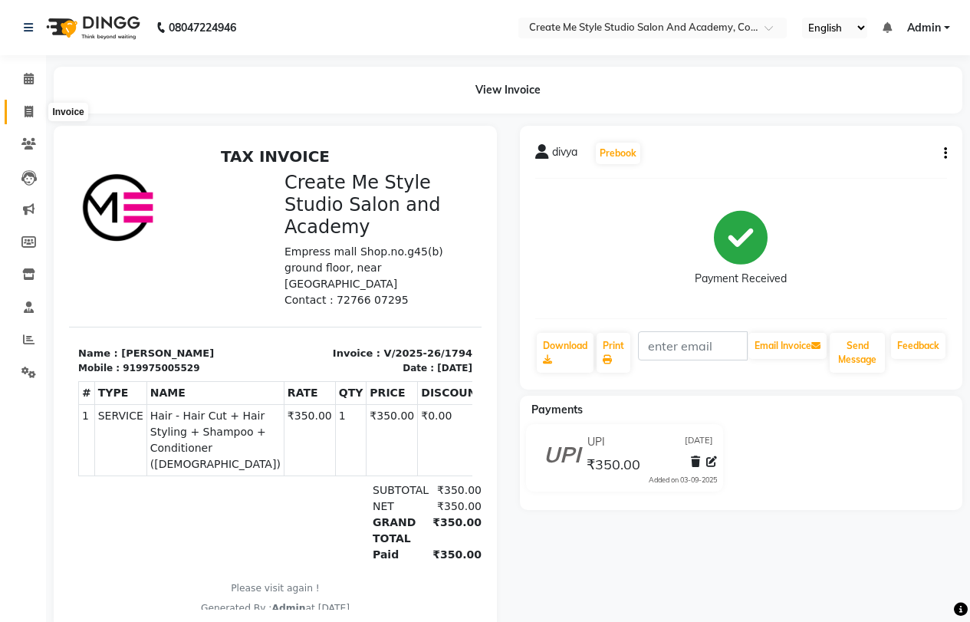
click at [28, 111] on icon at bounding box center [29, 112] width 8 height 12
select select "service"
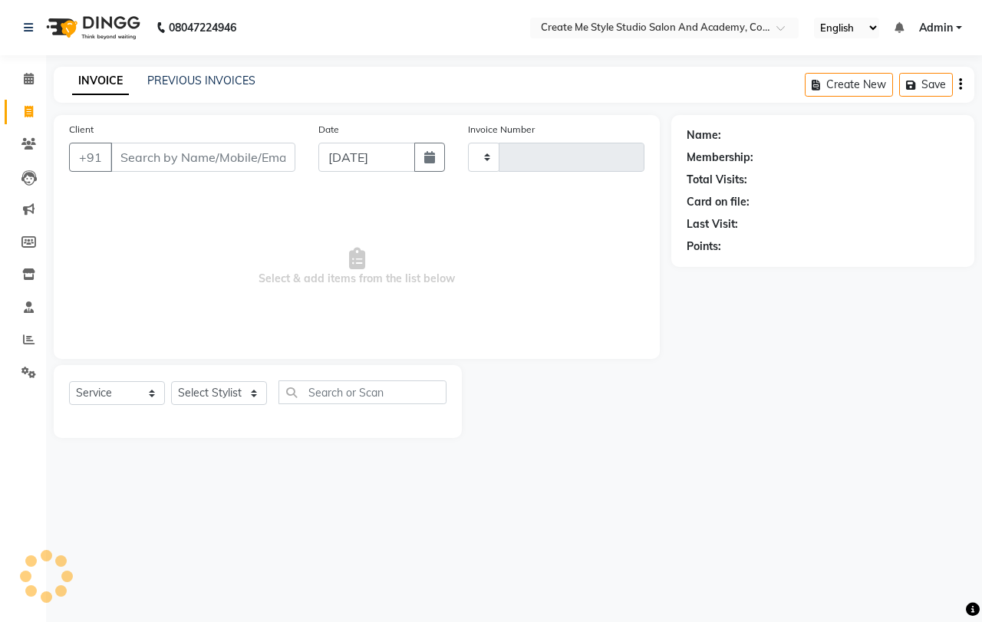
type input "1795"
select select "8253"
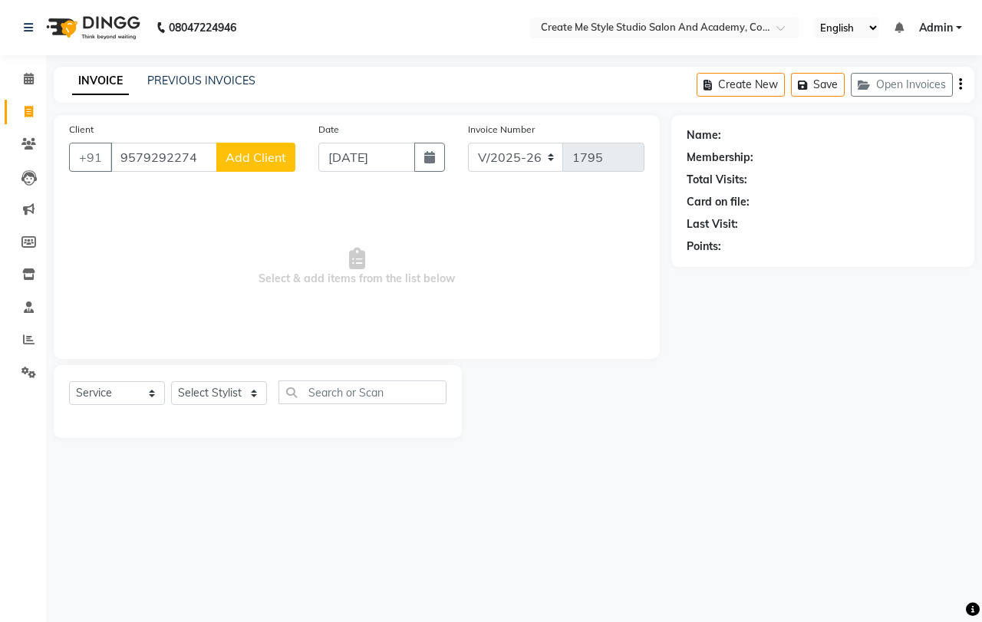
type input "9579292274"
click at [263, 158] on span "Add Client" at bounding box center [255, 157] width 61 height 15
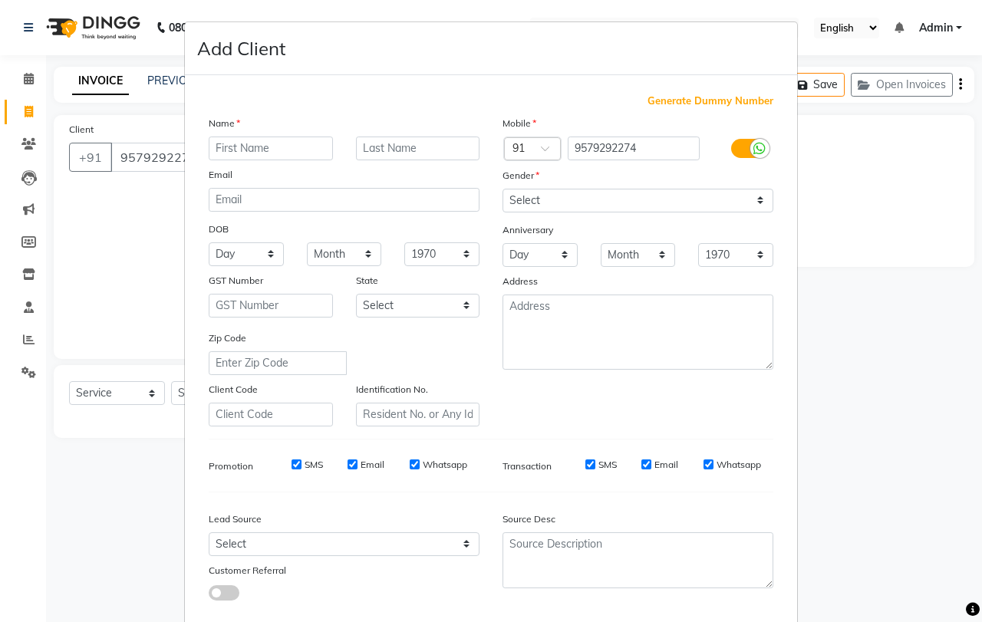
click at [267, 150] on input "text" at bounding box center [271, 149] width 124 height 24
type input "neha"
click at [560, 198] on select "Select [DEMOGRAPHIC_DATA] [DEMOGRAPHIC_DATA] Other Prefer Not To Say" at bounding box center [637, 201] width 271 height 24
select select "[DEMOGRAPHIC_DATA]"
click at [502, 189] on select "Select [DEMOGRAPHIC_DATA] [DEMOGRAPHIC_DATA] Other Prefer Not To Say" at bounding box center [637, 201] width 271 height 24
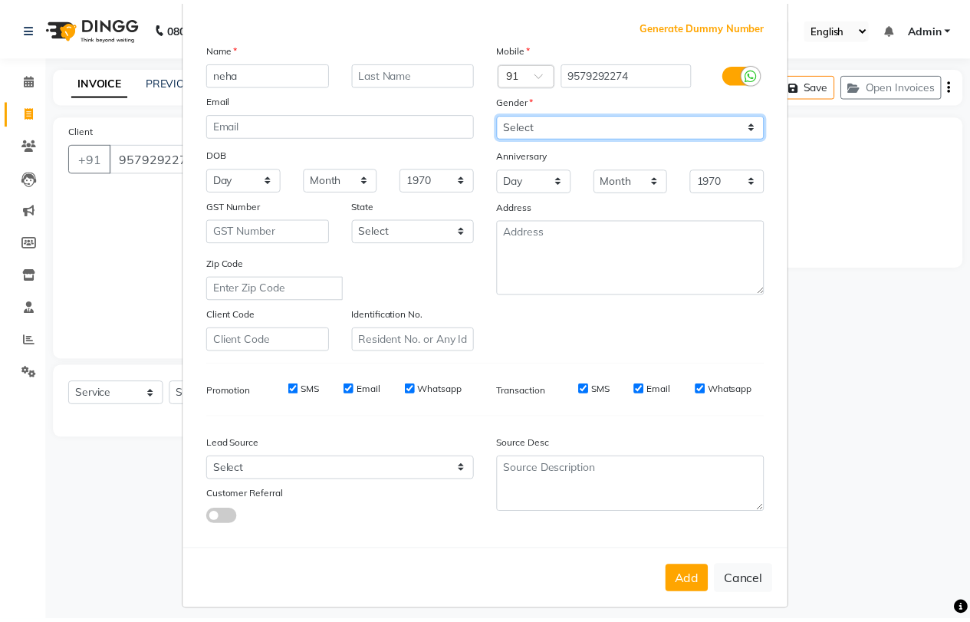
scroll to position [86, 0]
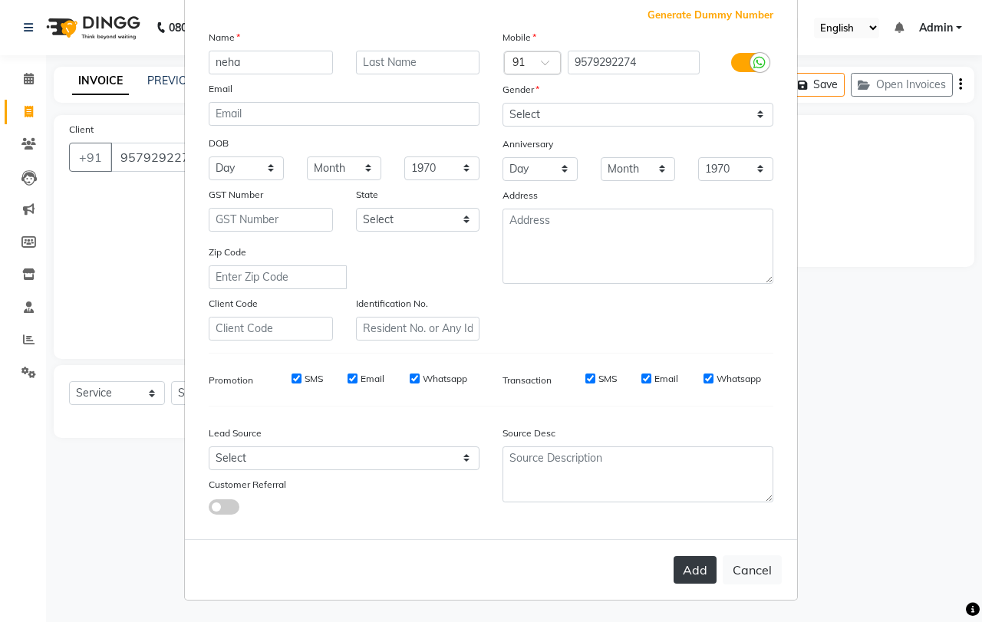
click at [679, 567] on button "Add" at bounding box center [694, 570] width 43 height 28
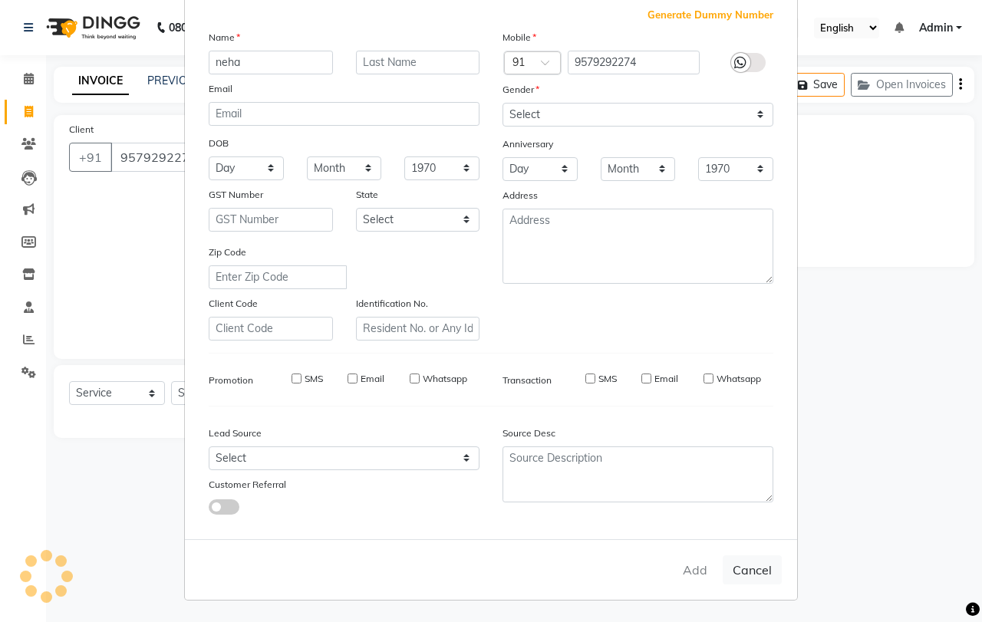
select select
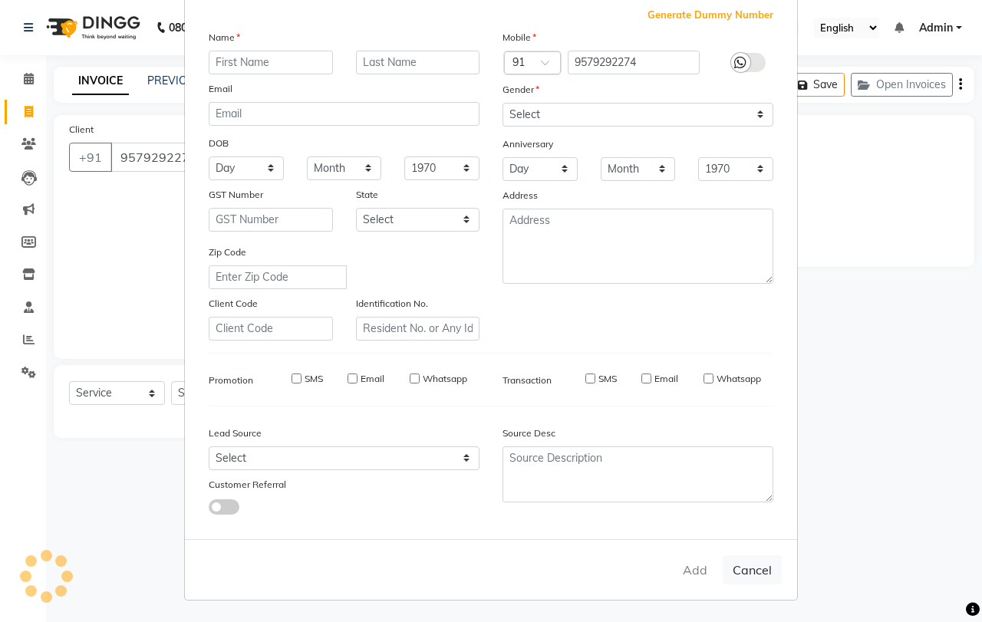
select select
checkbox input "false"
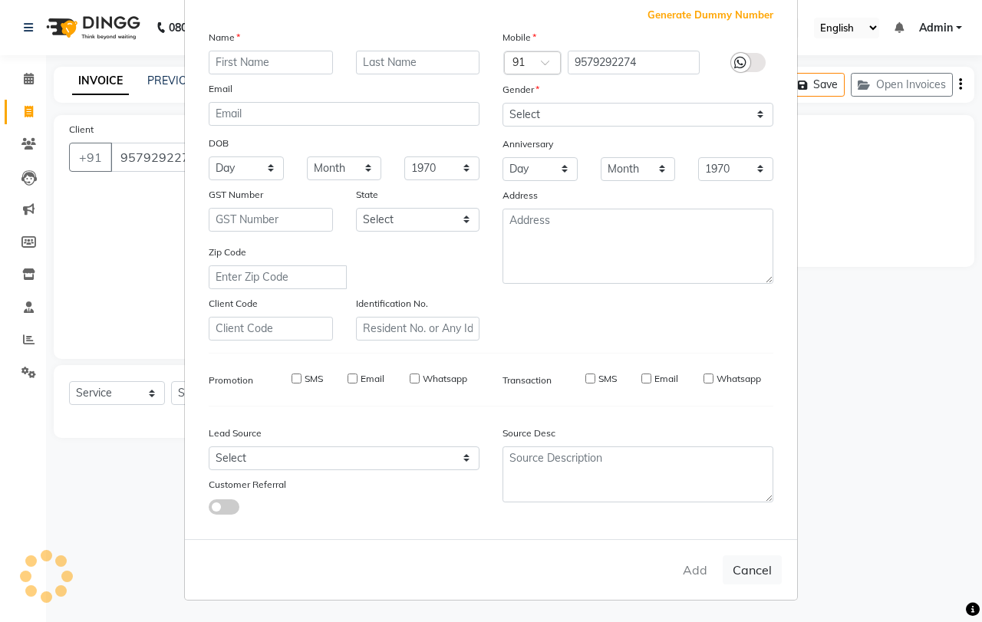
checkbox input "false"
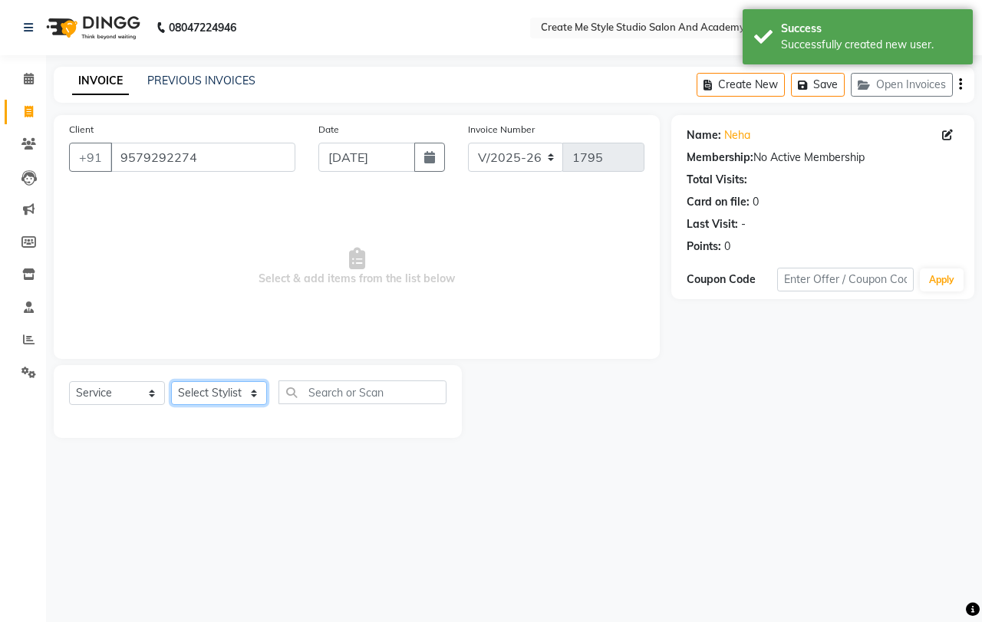
click at [230, 394] on select "Select Stylist [PERSON_NAME] sir Archana.B mam Archana.S mam TS [PERSON_NAME] m…" at bounding box center [219, 393] width 96 height 24
select select "79117"
click at [171, 381] on select "Select Stylist [PERSON_NAME] sir Archana.B mam Archana.S mam TS [PERSON_NAME] m…" at bounding box center [219, 393] width 96 height 24
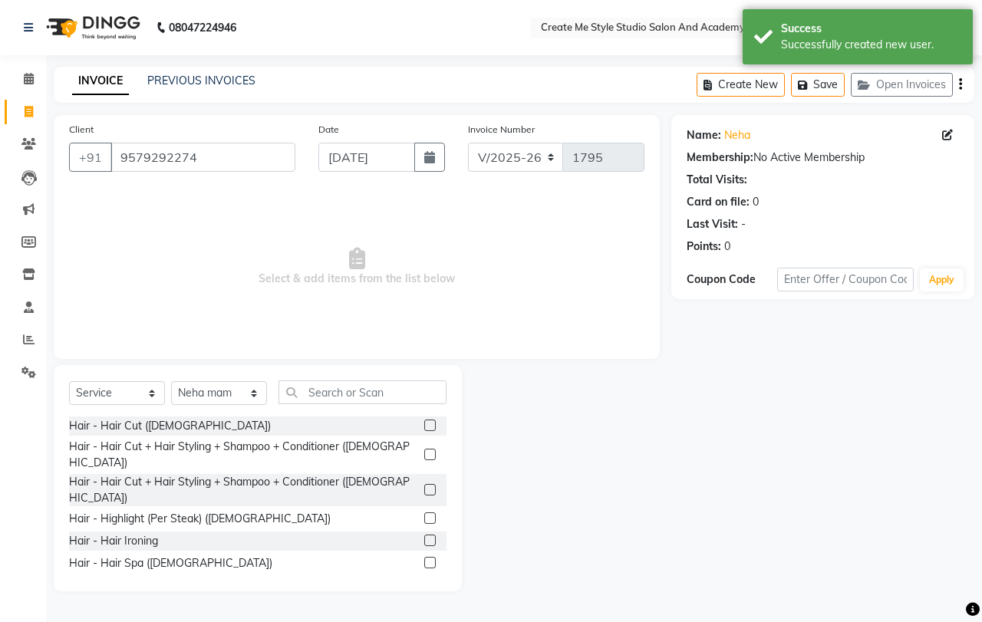
click at [424, 484] on label at bounding box center [430, 490] width 12 height 12
click at [424, 485] on input "checkbox" at bounding box center [429, 490] width 10 height 10
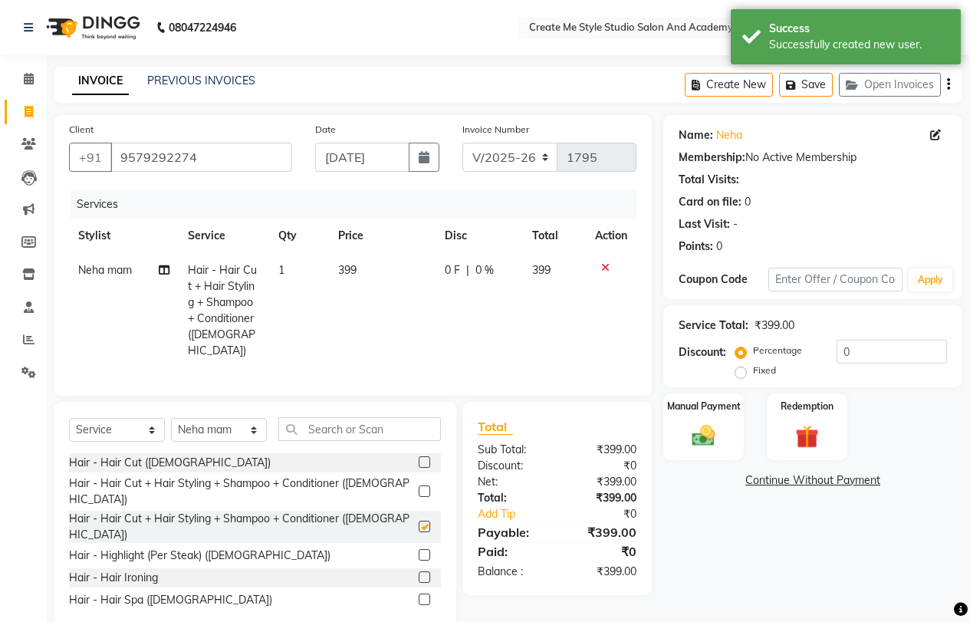
checkbox input "false"
click at [378, 273] on td "399" at bounding box center [382, 310] width 107 height 115
select select "79117"
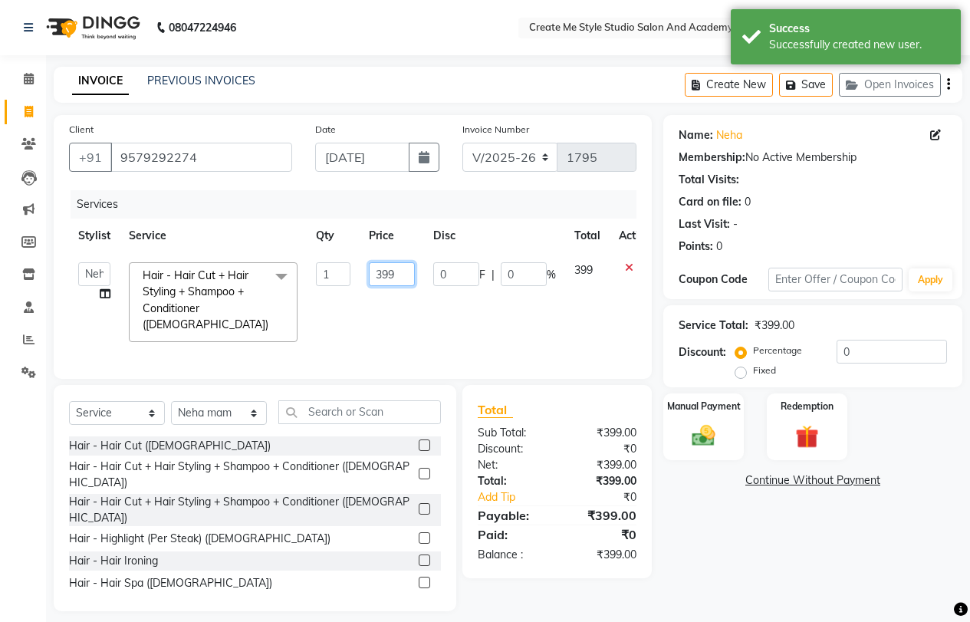
click at [402, 266] on input "399" at bounding box center [392, 274] width 46 height 24
type input "3"
type input "400"
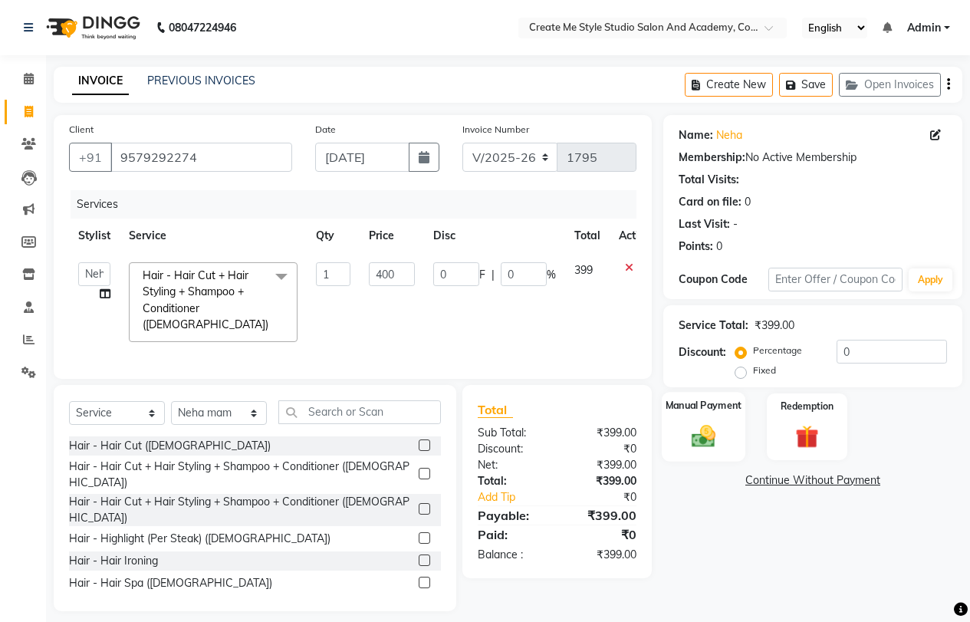
click at [708, 424] on img at bounding box center [703, 436] width 39 height 28
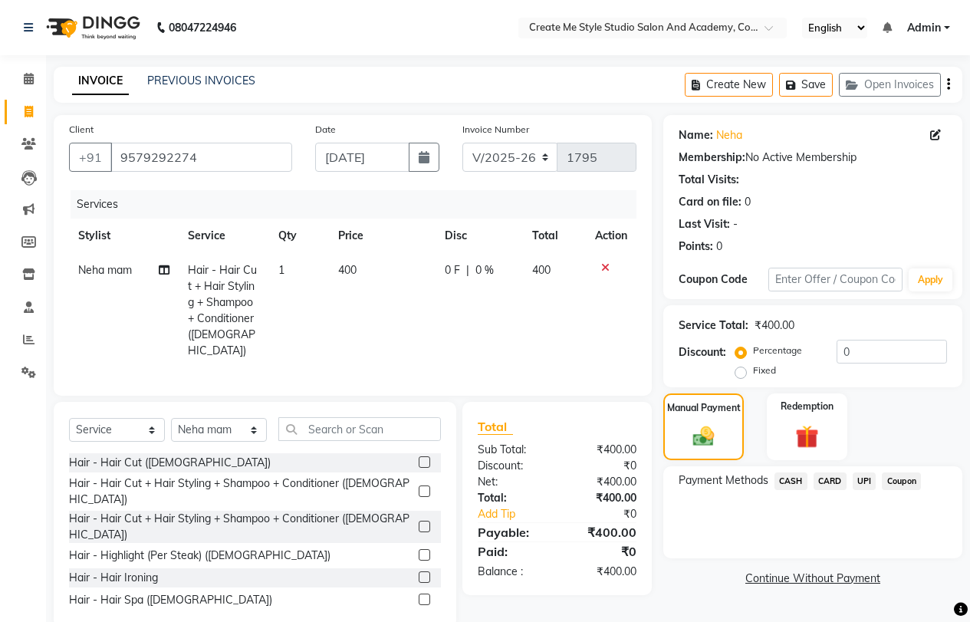
drag, startPoint x: 790, startPoint y: 478, endPoint x: 788, endPoint y: 493, distance: 15.5
click at [788, 478] on span "CASH" at bounding box center [791, 481] width 33 height 18
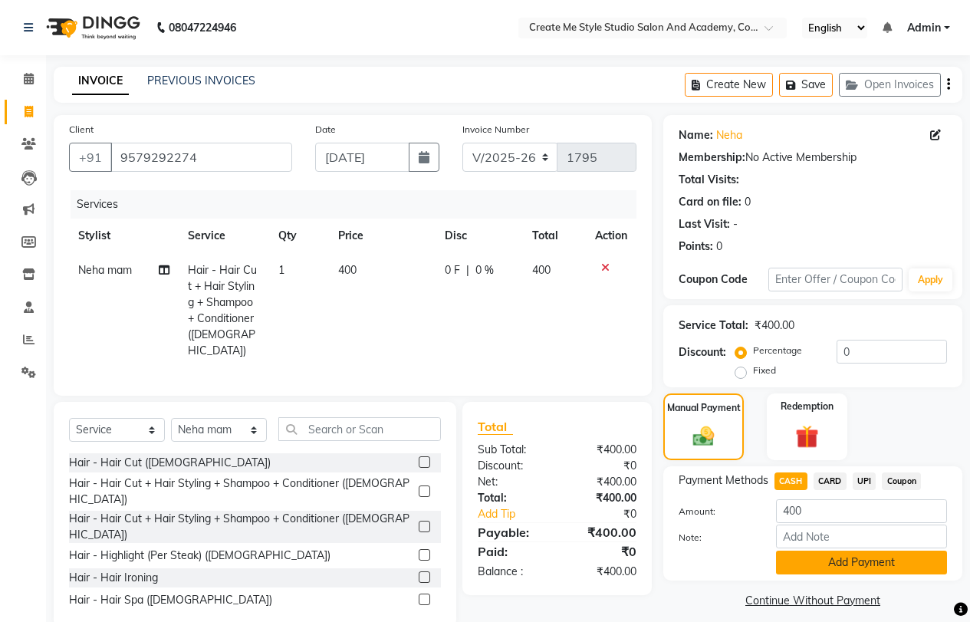
click at [811, 559] on button "Add Payment" at bounding box center [861, 563] width 171 height 24
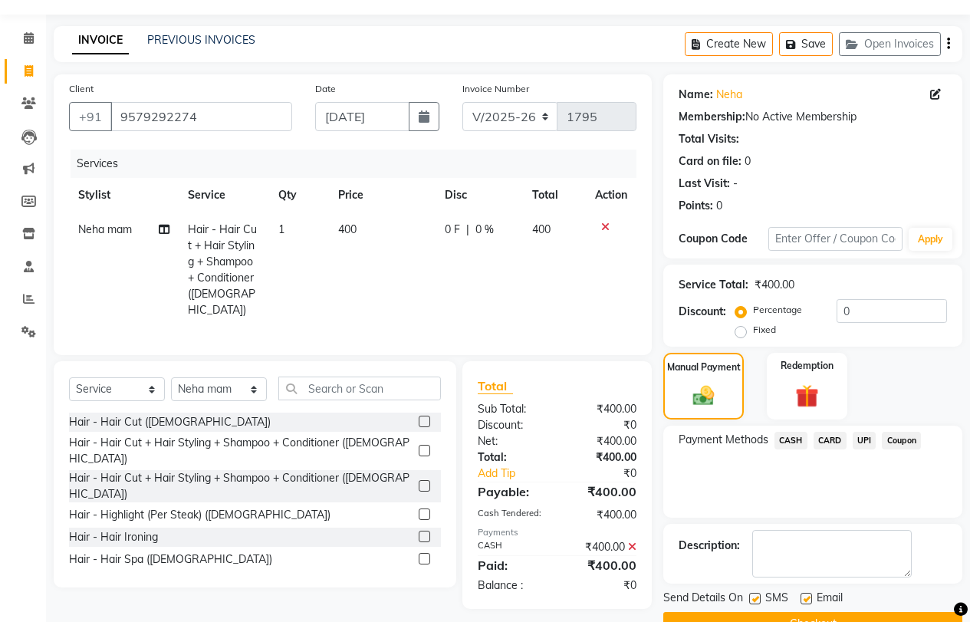
scroll to position [77, 0]
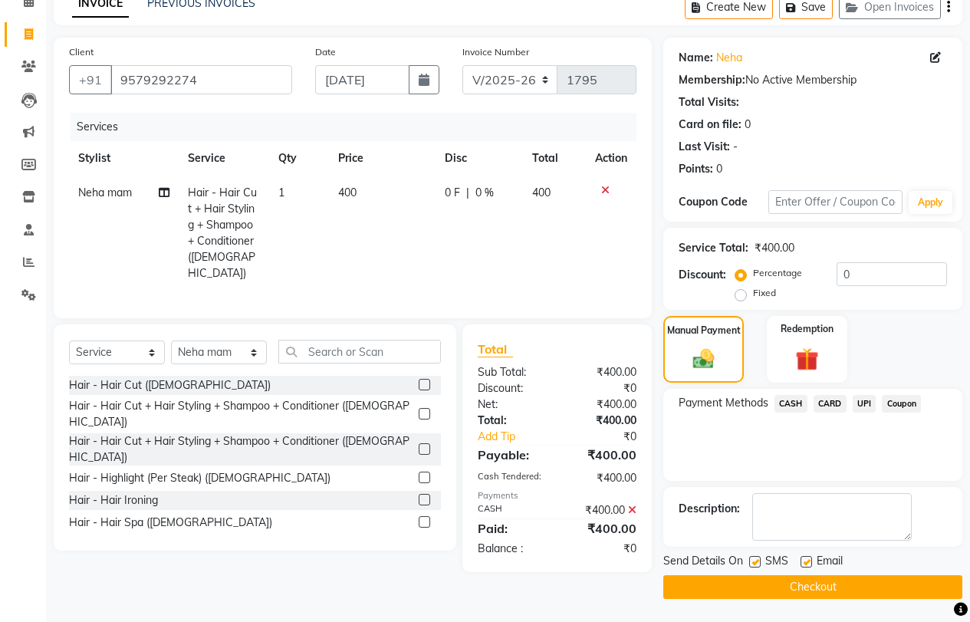
click at [799, 590] on button "Checkout" at bounding box center [812, 587] width 299 height 24
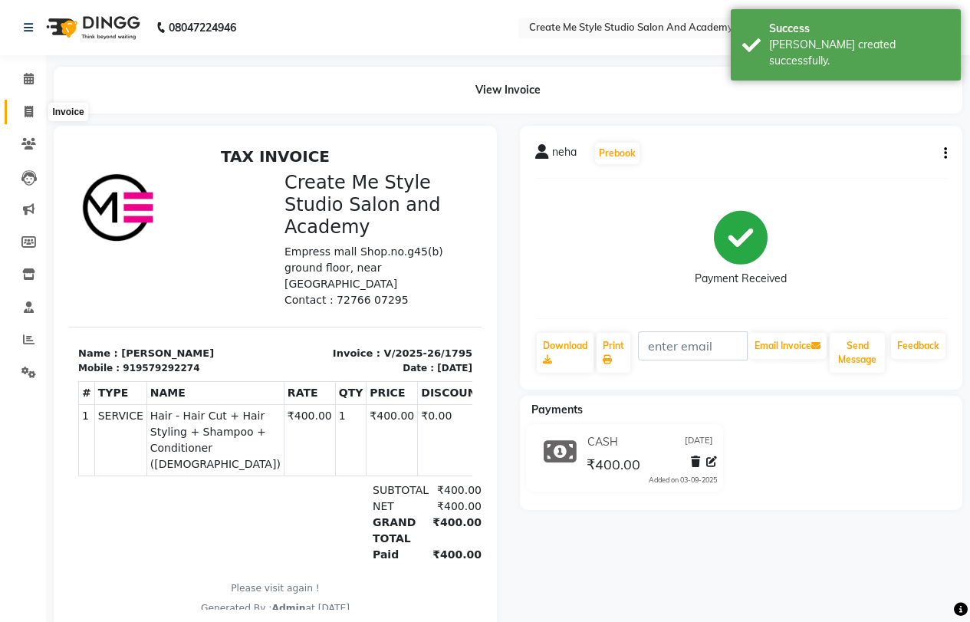
click at [28, 108] on icon at bounding box center [29, 112] width 8 height 12
select select "service"
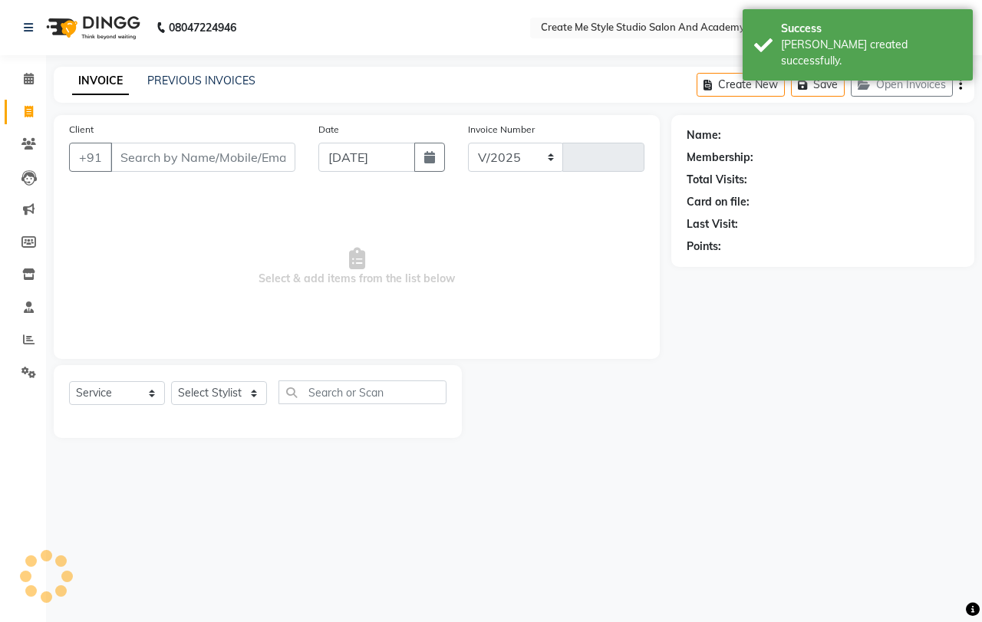
select select "8253"
type input "1796"
click at [230, 84] on link "PREVIOUS INVOICES" at bounding box center [201, 81] width 108 height 14
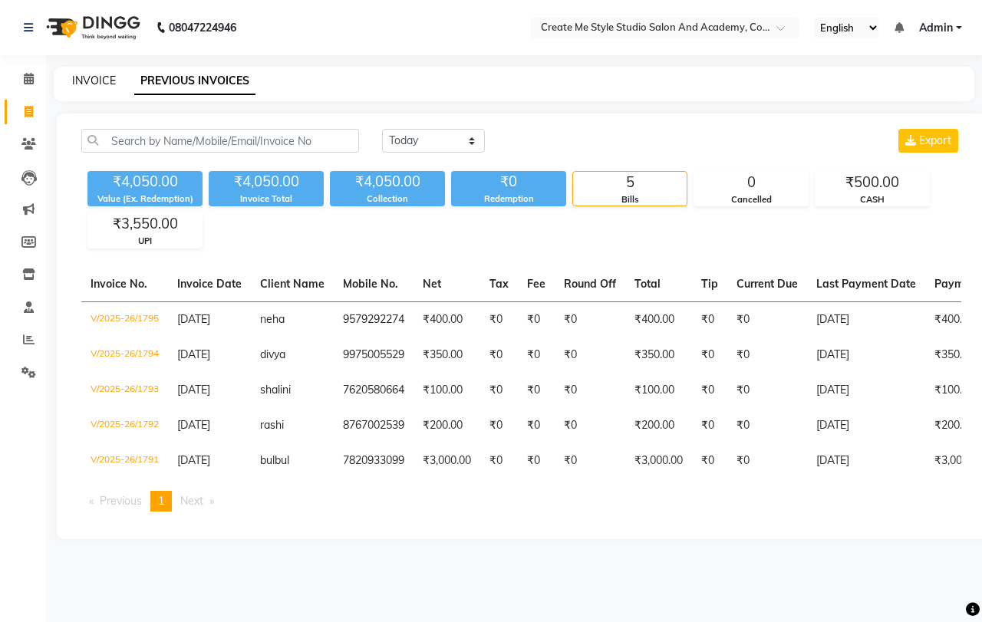
click at [86, 80] on link "INVOICE" at bounding box center [94, 81] width 44 height 14
select select "service"
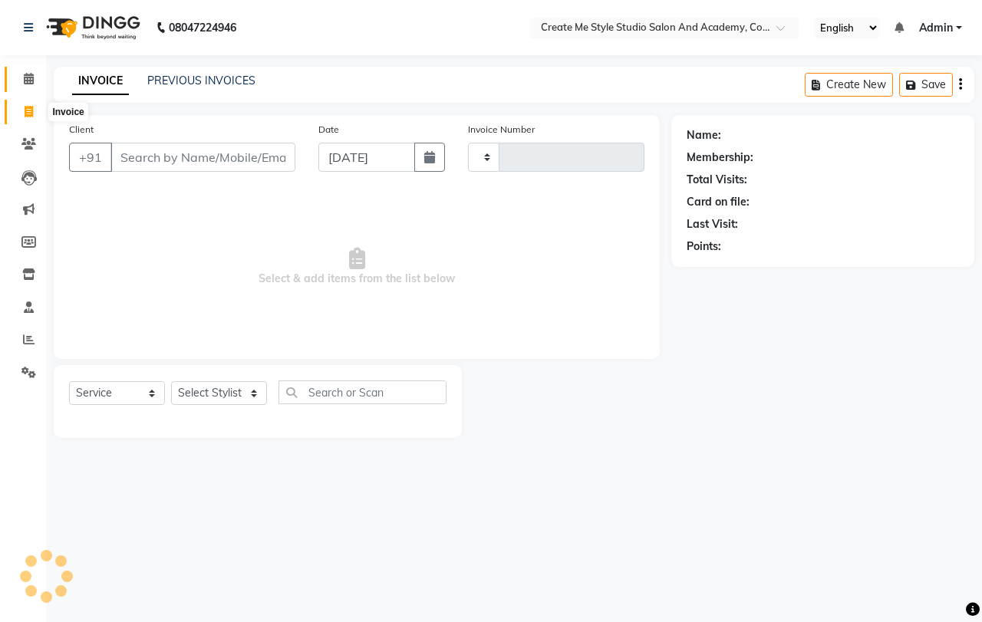
type input "1796"
select select "8253"
click at [28, 81] on icon at bounding box center [29, 79] width 10 height 12
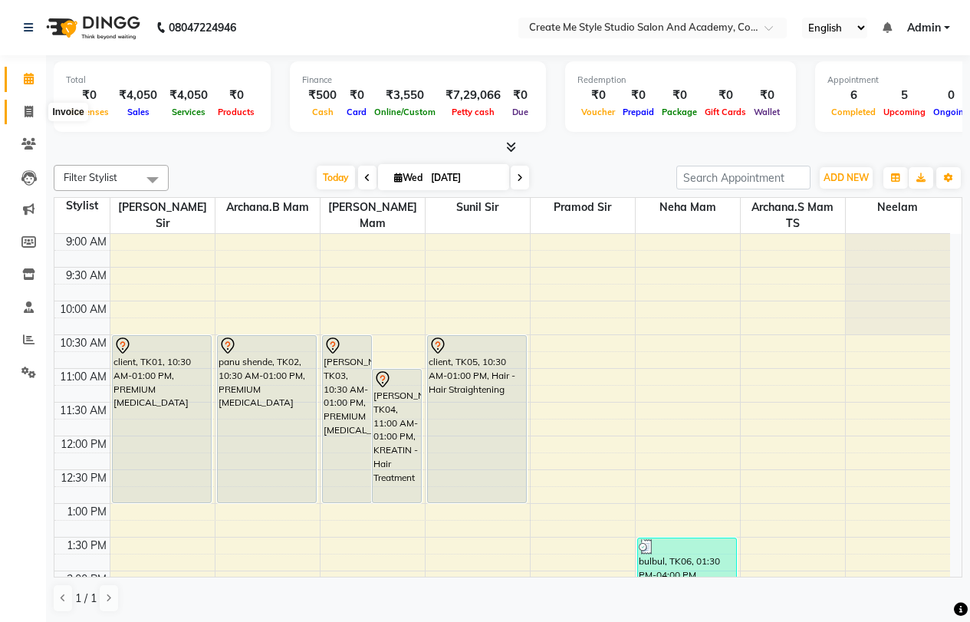
click at [29, 110] on icon at bounding box center [29, 112] width 8 height 12
select select "service"
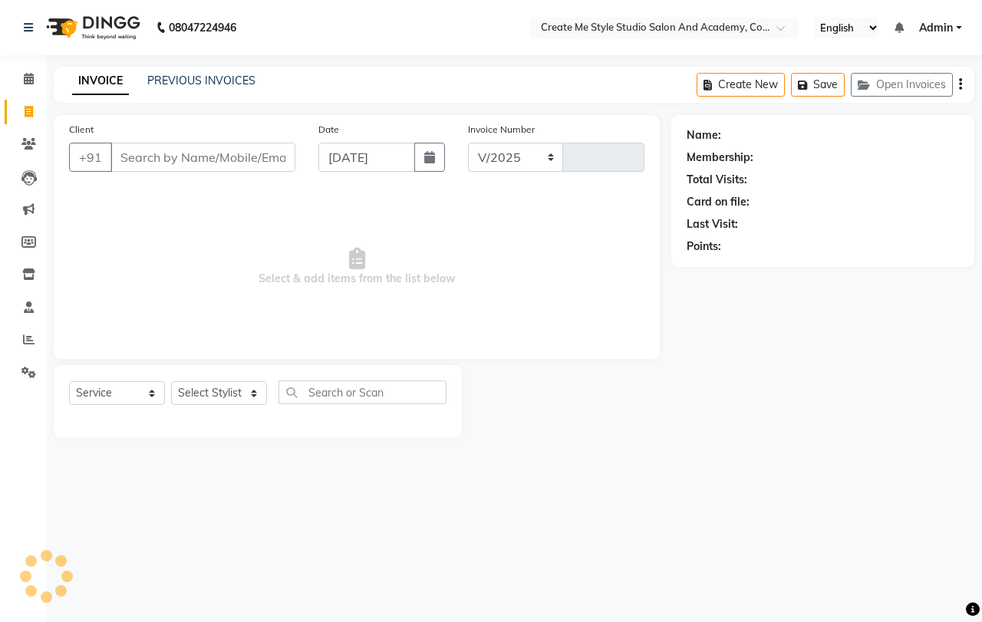
select select "8253"
type input "1796"
